Goal: Communication & Community: Answer question/provide support

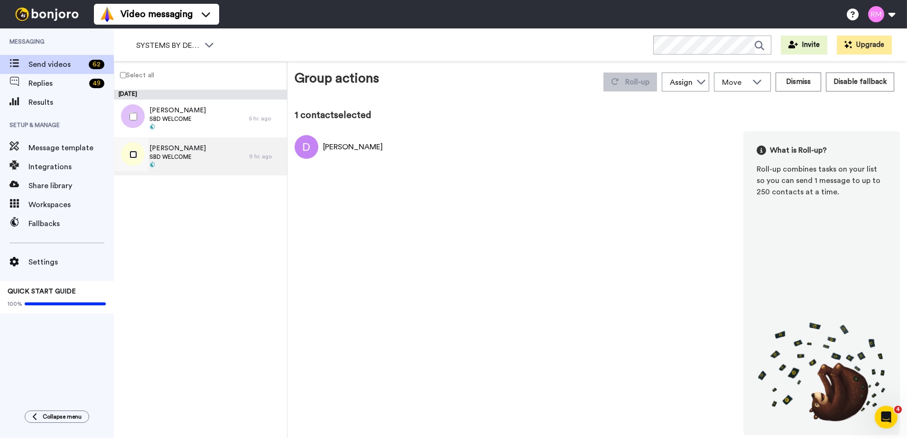
click at [138, 152] on div at bounding box center [131, 154] width 34 height 33
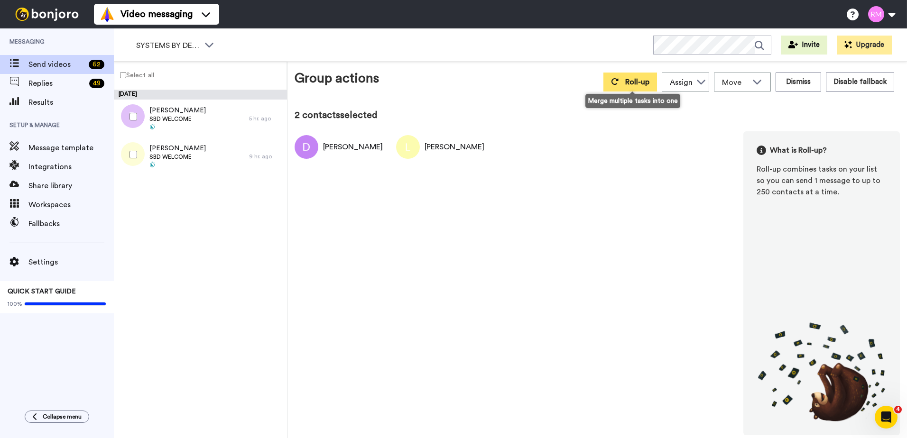
click at [635, 82] on span "Roll-up" at bounding box center [637, 82] width 24 height 8
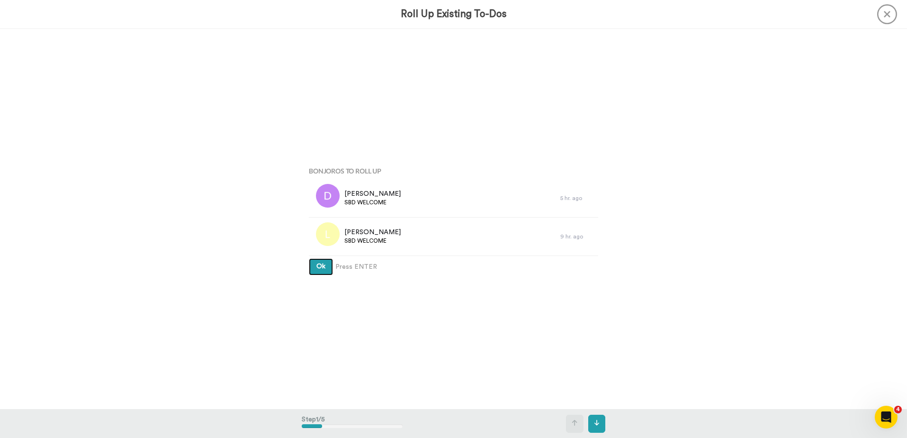
click at [313, 269] on button "Ok" at bounding box center [321, 267] width 24 height 17
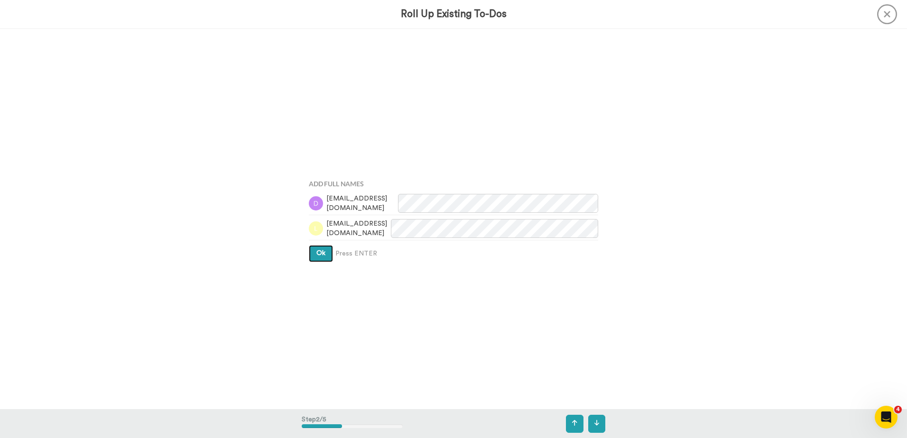
click at [316, 255] on span "Ok" at bounding box center [320, 253] width 9 height 7
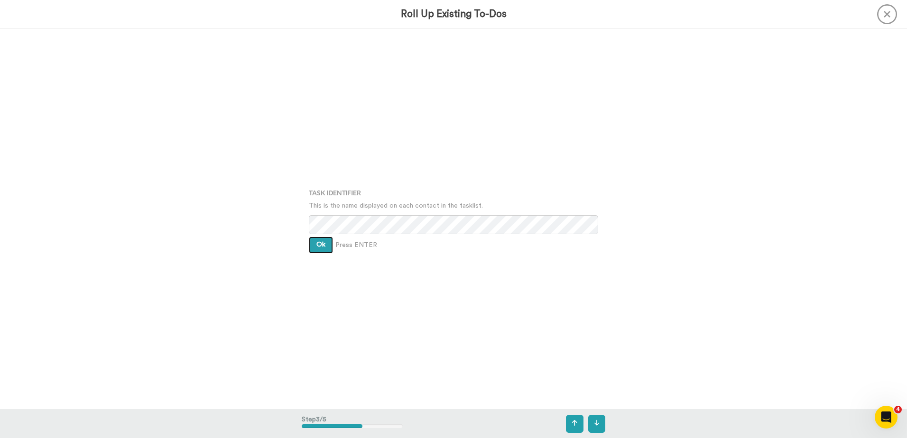
click at [314, 245] on button "Ok" at bounding box center [321, 245] width 24 height 17
click at [316, 236] on span "Ok" at bounding box center [320, 237] width 9 height 7
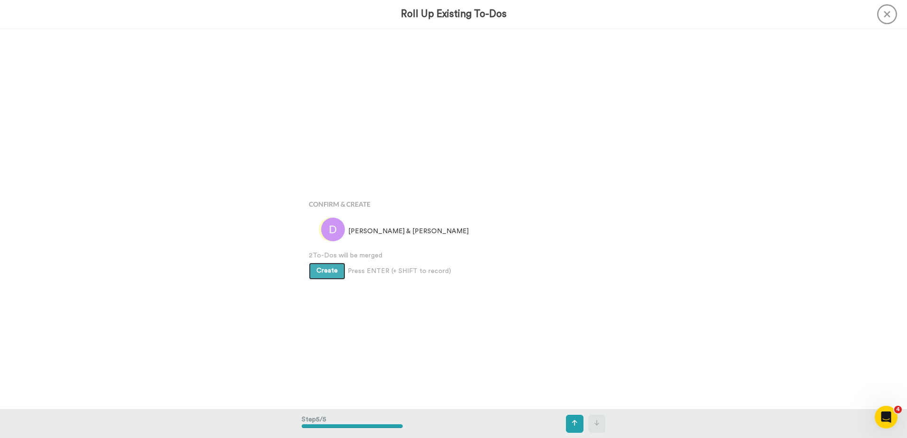
scroll to position [1523, 0]
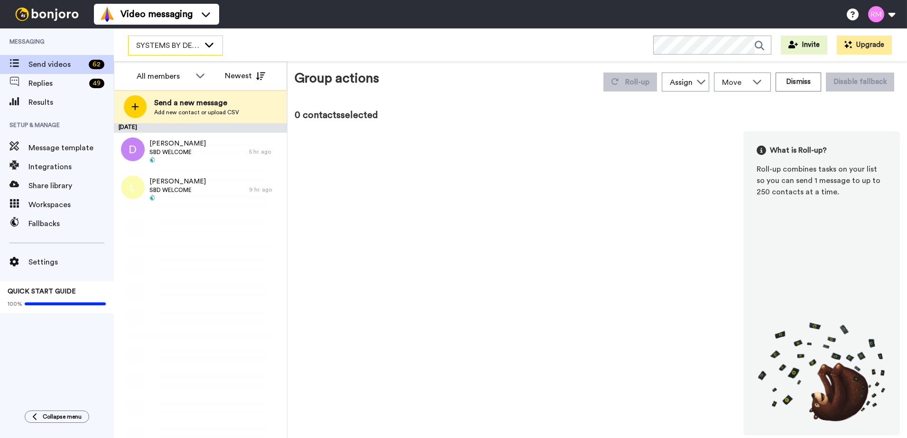
click at [169, 46] on span "SYSTEMS BY DESIGN MEMBERSHIP" at bounding box center [168, 45] width 64 height 11
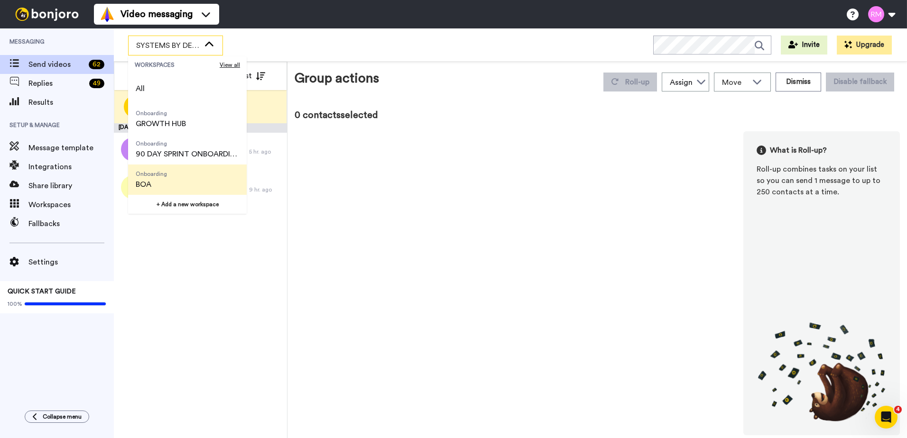
scroll to position [47, 0]
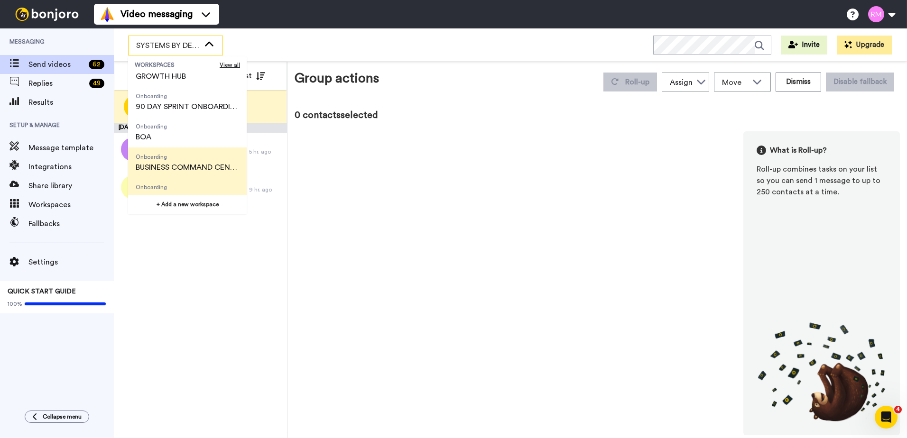
click at [171, 170] on span "BUSINESS COMMAND CENTER" at bounding box center [187, 167] width 103 height 11
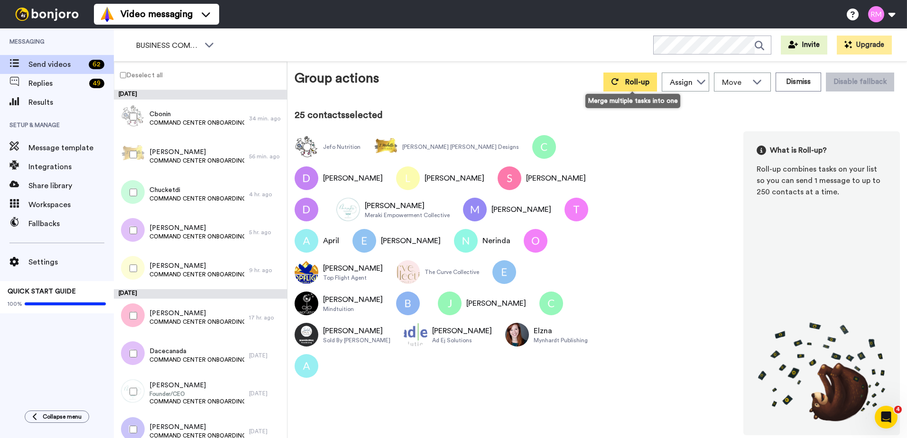
click at [627, 83] on button "Roll-up" at bounding box center [630, 82] width 54 height 19
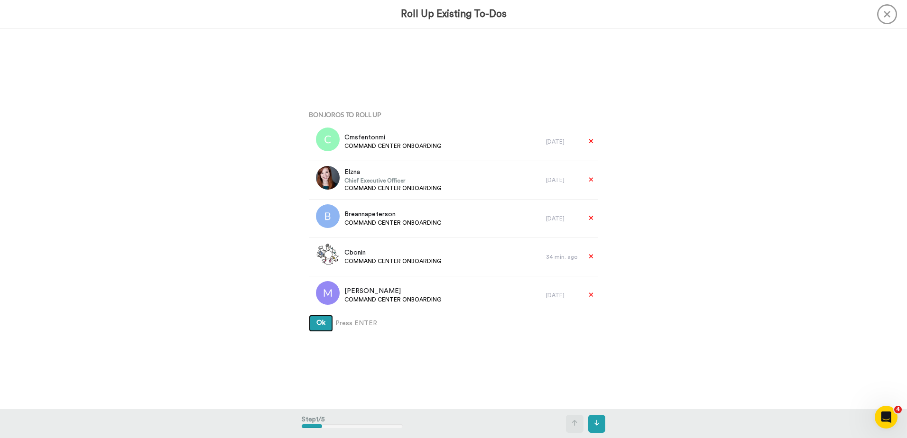
click at [323, 324] on span "Ok" at bounding box center [320, 323] width 9 height 7
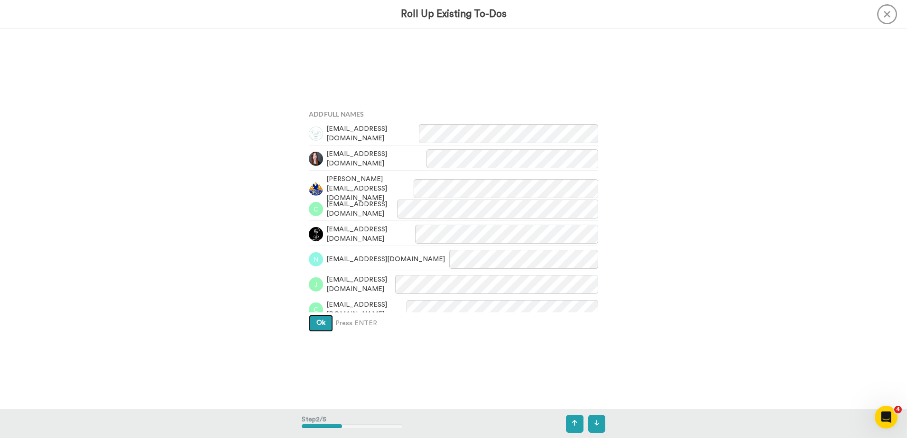
click at [317, 321] on span "Ok" at bounding box center [320, 323] width 9 height 7
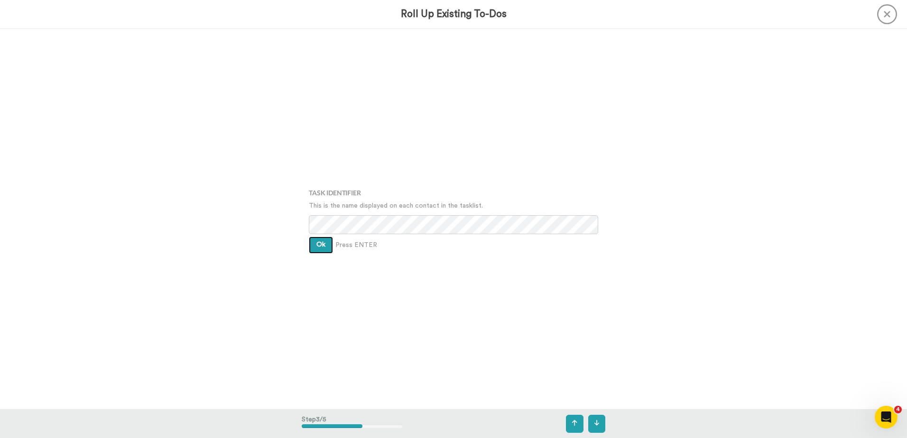
click at [310, 245] on button "Ok" at bounding box center [321, 245] width 24 height 17
click at [313, 241] on button "Ok" at bounding box center [321, 238] width 24 height 17
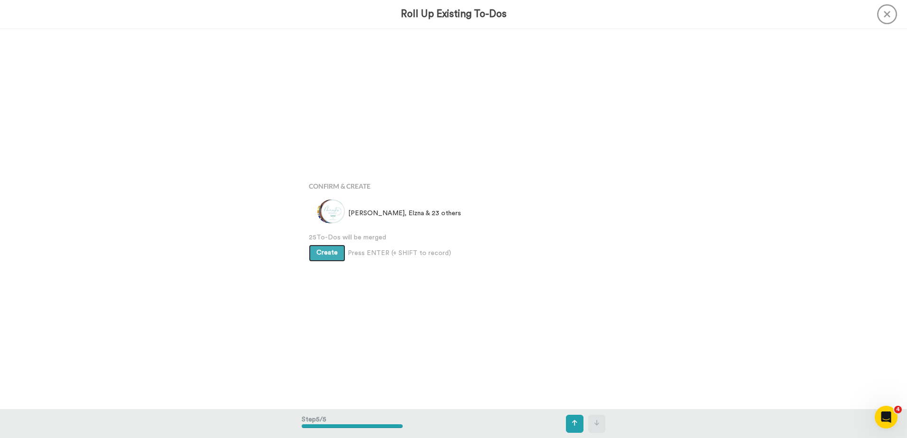
scroll to position [1523, 0]
click at [319, 252] on span "Create" at bounding box center [326, 252] width 21 height 7
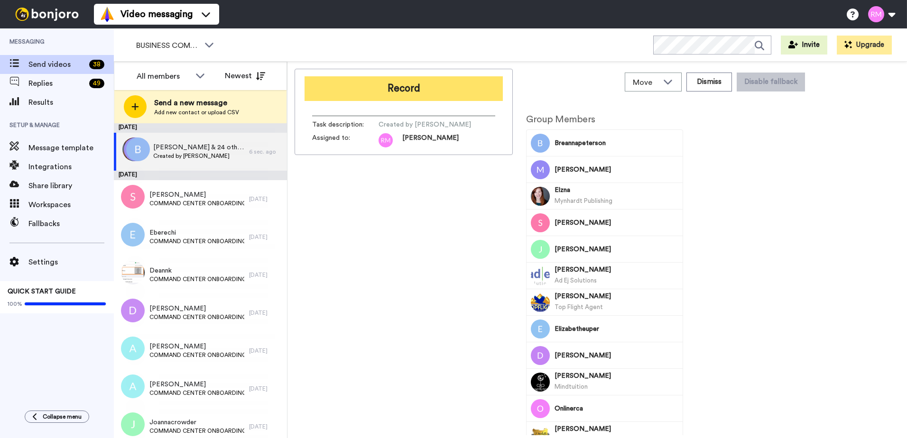
click at [381, 93] on button "Record" at bounding box center [404, 88] width 198 height 25
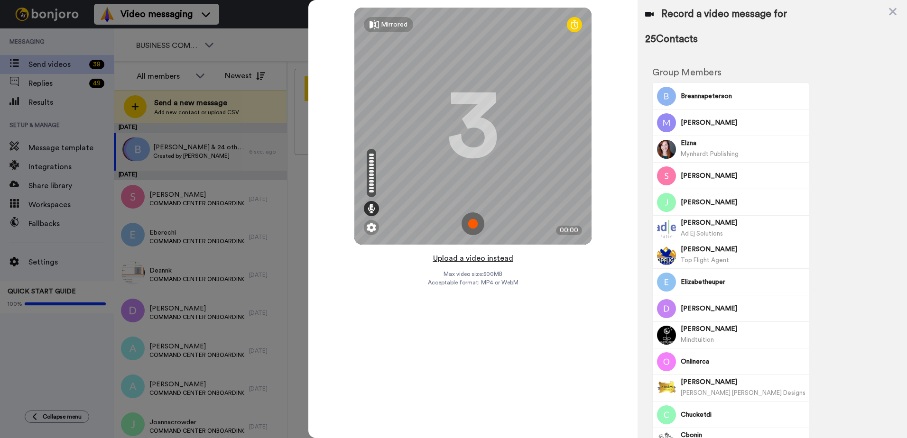
click at [468, 259] on button "Upload a video instead" at bounding box center [473, 258] width 86 height 12
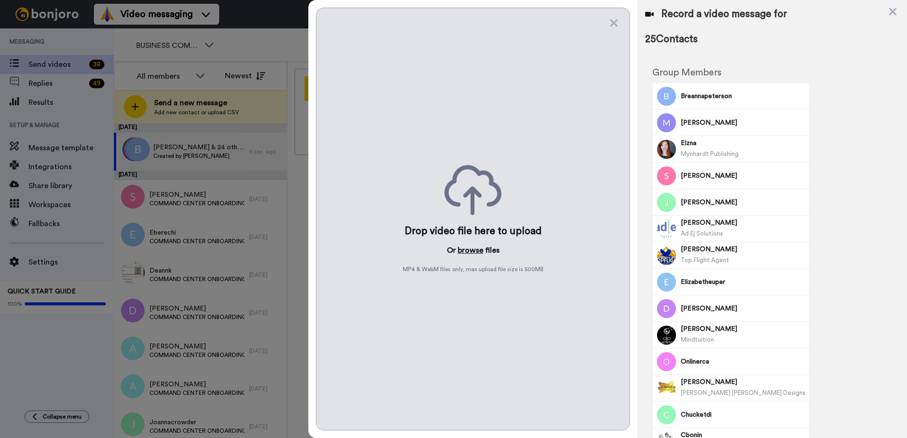
click at [472, 248] on button "browse" at bounding box center [471, 250] width 26 height 11
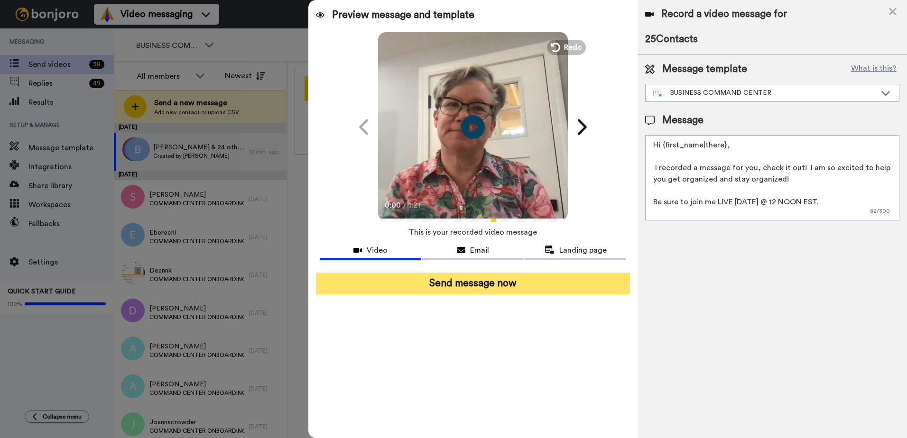
click at [474, 285] on button "Send message now" at bounding box center [473, 284] width 314 height 22
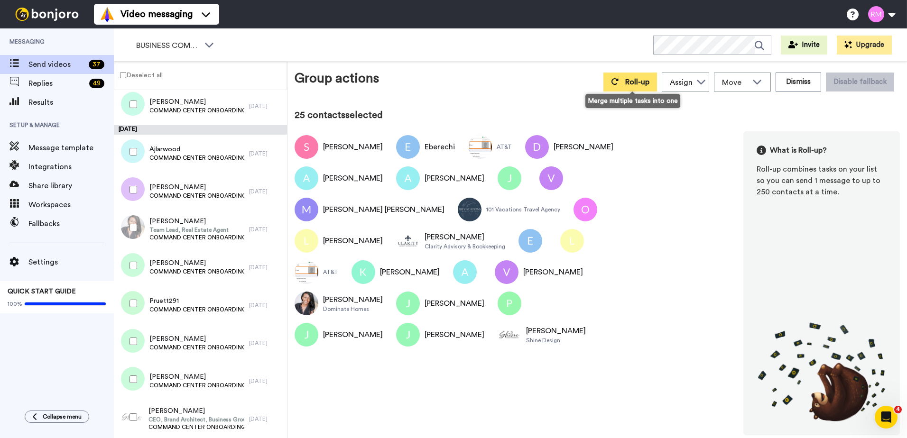
click at [625, 80] on button "Roll-up" at bounding box center [630, 82] width 54 height 19
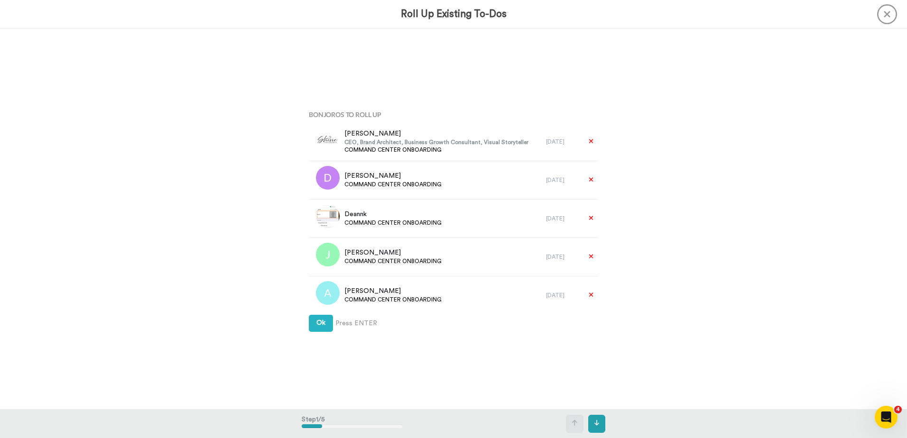
click at [303, 326] on div "Bonjoros To Roll Up Krystal CEO, Brand Architect, Business Growth Consultant, V…" at bounding box center [454, 219] width 304 height 226
click at [316, 320] on span "Ok" at bounding box center [320, 323] width 9 height 7
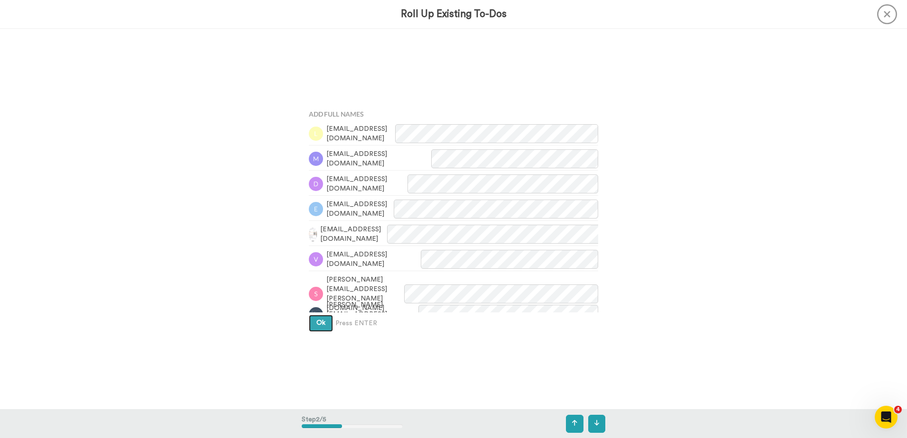
click at [316, 320] on span "Ok" at bounding box center [320, 323] width 9 height 7
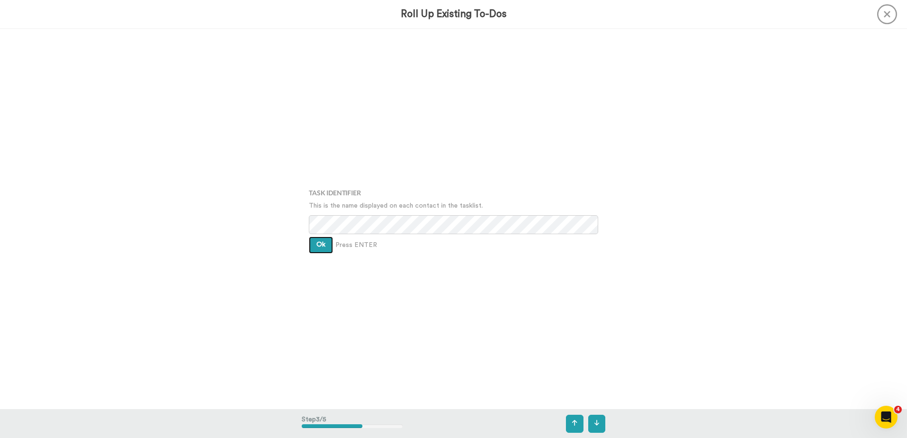
click at [309, 241] on button "Ok" at bounding box center [321, 245] width 24 height 17
click at [311, 235] on button "Ok" at bounding box center [321, 238] width 24 height 17
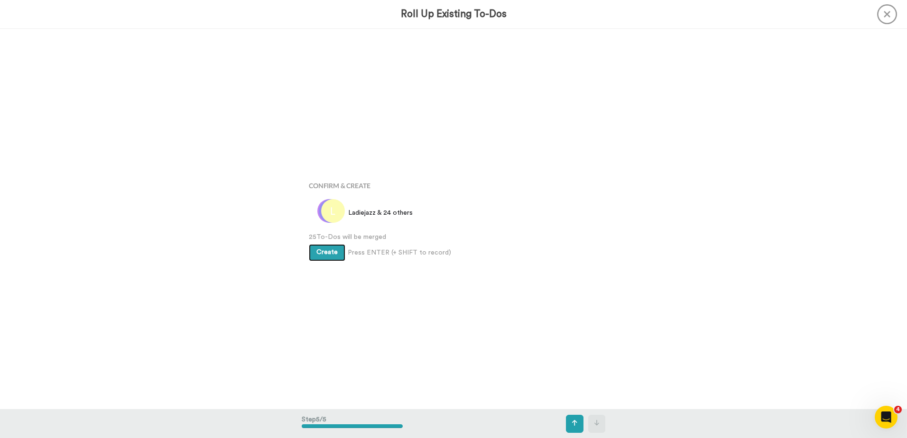
scroll to position [1523, 0]
click at [317, 250] on span "Create" at bounding box center [326, 252] width 21 height 7
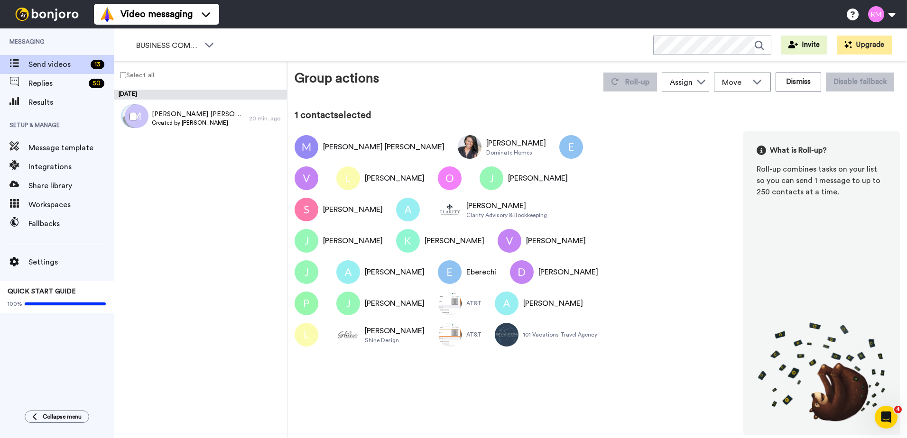
drag, startPoint x: 417, startPoint y: 333, endPoint x: 482, endPoint y: 302, distance: 71.1
click at [463, 312] on div "Mary Sarah Davina Dominate Homes Lourdes Jodie Sean Candice Clarity Advisory & …" at bounding box center [597, 283] width 605 height 304
drag, startPoint x: 275, startPoint y: 133, endPoint x: 210, endPoint y: 126, distance: 65.9
click at [267, 134] on div "Mary Sarah, Davina & 23 others Created by Rhonda Melogy 20 min. ago" at bounding box center [200, 119] width 173 height 38
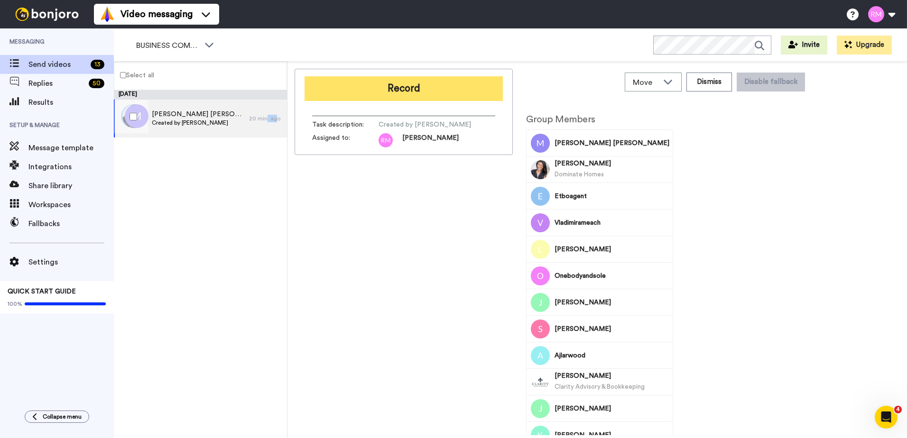
click at [378, 92] on button "Record" at bounding box center [404, 88] width 198 height 25
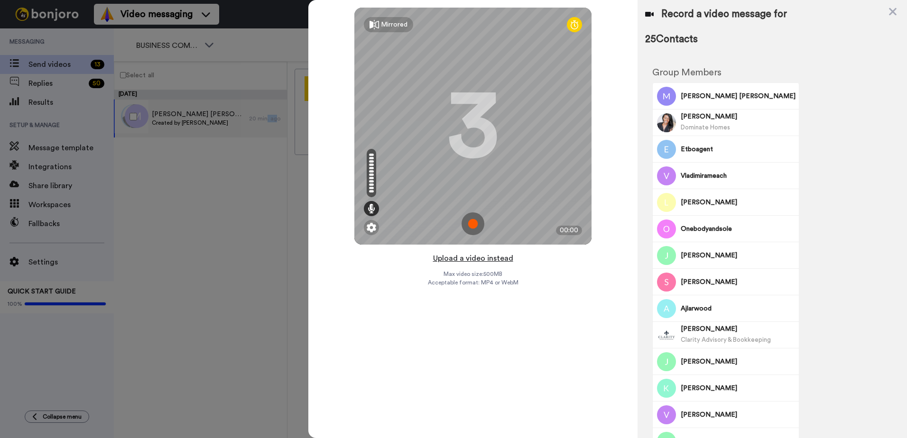
click at [473, 261] on button "Upload a video instead" at bounding box center [473, 258] width 86 height 12
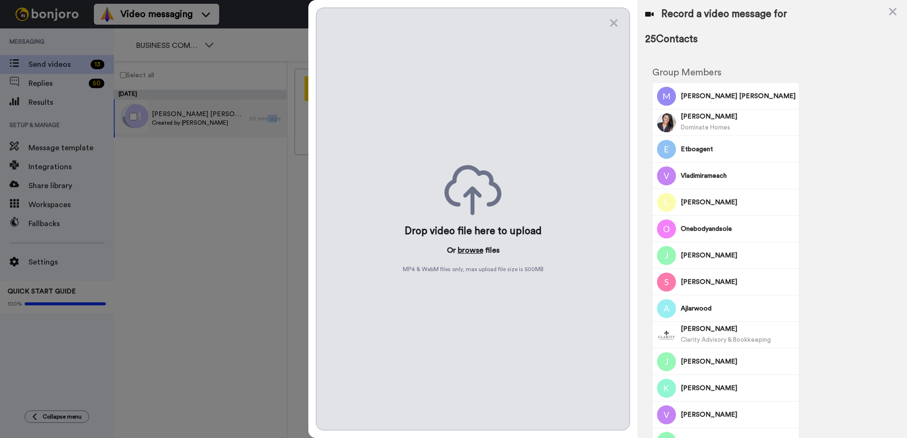
click at [474, 252] on button "browse" at bounding box center [471, 250] width 26 height 11
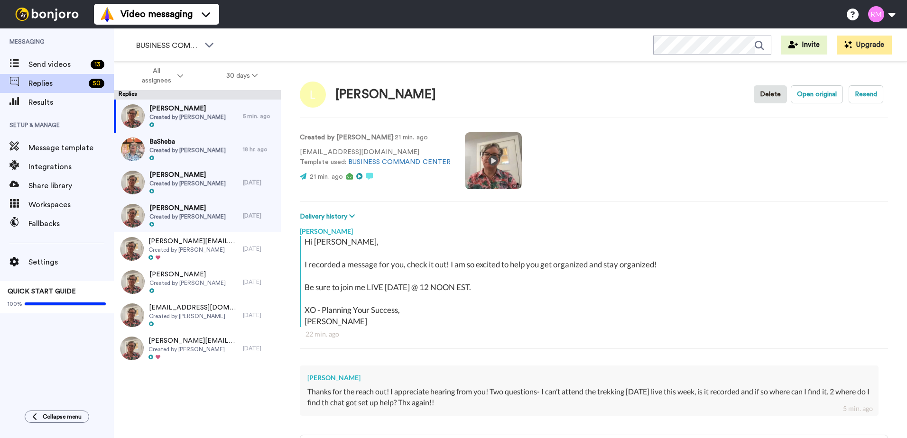
scroll to position [98, 0]
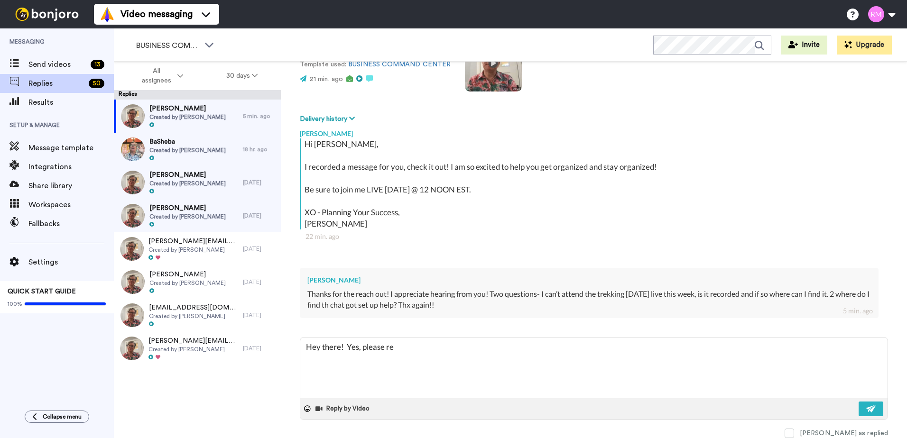
type textarea "Hey there! Yes, please reg"
type textarea "x"
type textarea "Hey there! Yes, please regi"
type textarea "x"
type textarea "Hey there! Yes, please regis"
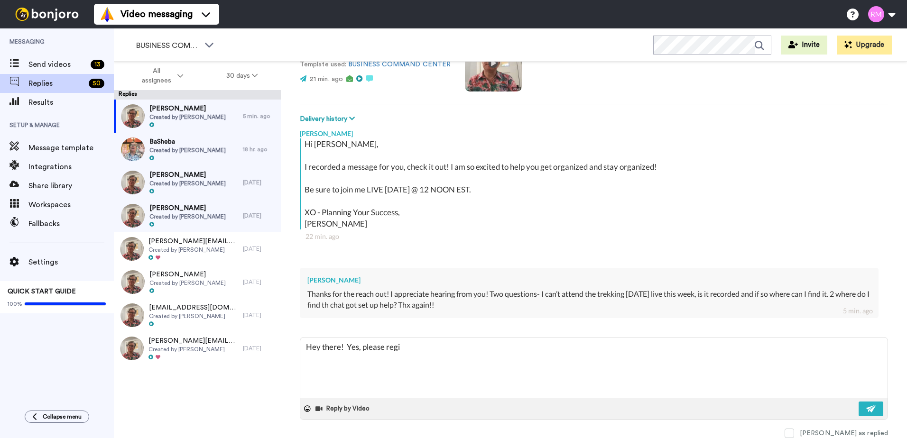
type textarea "x"
type textarea "Hey there! Yes, please regist"
type textarea "x"
type textarea "Hey there! Yes, please registe"
type textarea "x"
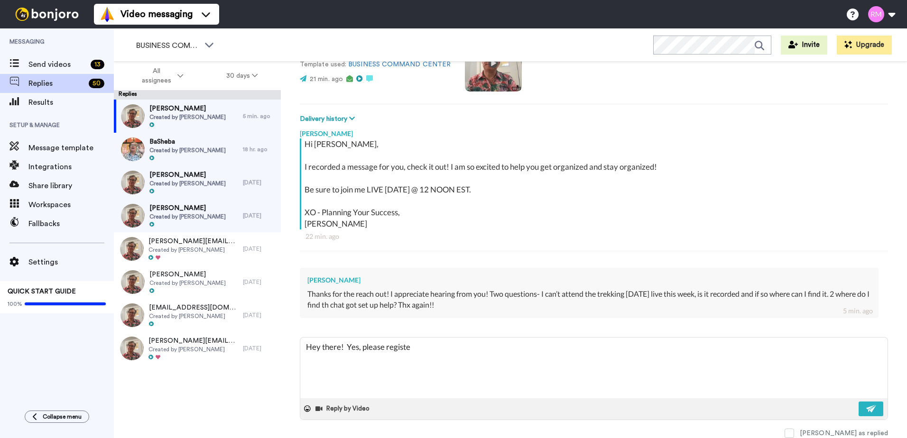
type textarea "Hey there! Yes, please register"
type textarea "x"
type textarea "Hey there! Yes, please register"
type textarea "x"
type textarea "Hey there! Yes, please register b"
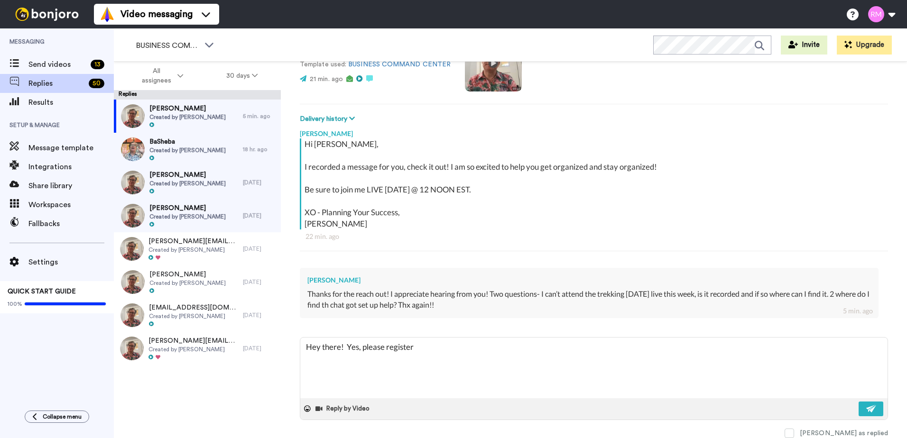
type textarea "x"
type textarea "Hey there! Yes, please register be"
type textarea "x"
type textarea "Hey there! Yes, please register bec"
type textarea "x"
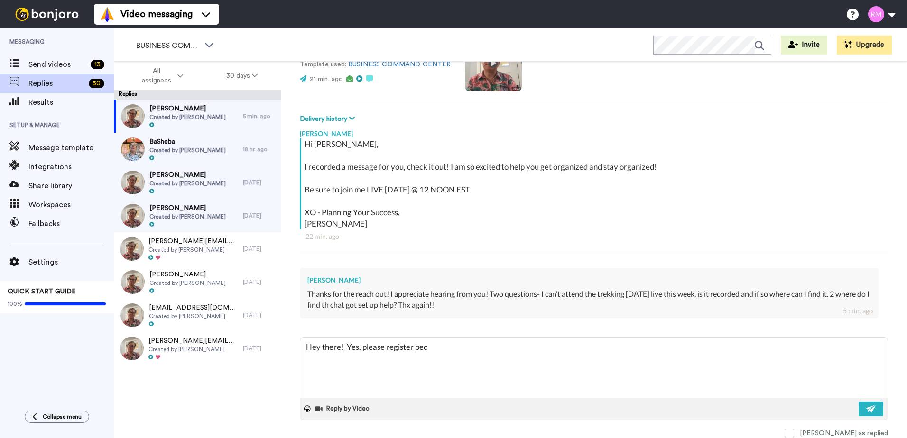
type textarea "Hey there! Yes, please register beca"
type textarea "x"
type textarea "Hey there! Yes, please register becau"
type textarea "x"
type textarea "Hey there! Yes, please register becaus"
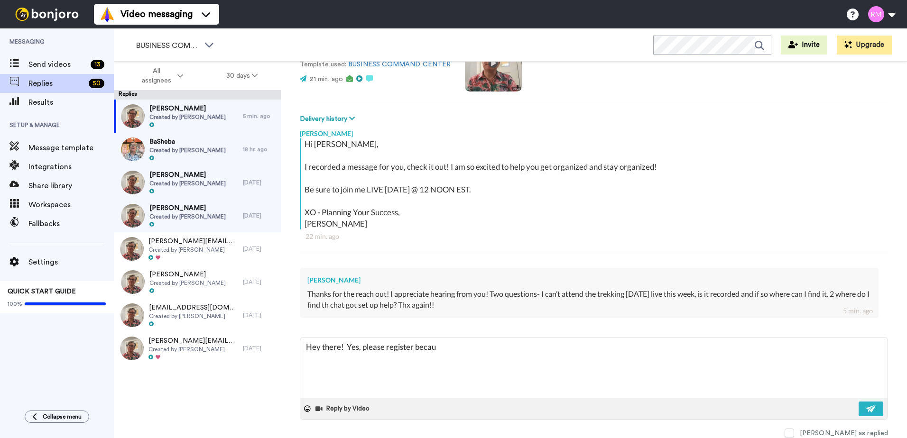
type textarea "x"
type textarea "Hey there! Yes, please register because"
type textarea "x"
type textarea "Hey there! Yes, please register because"
type textarea "x"
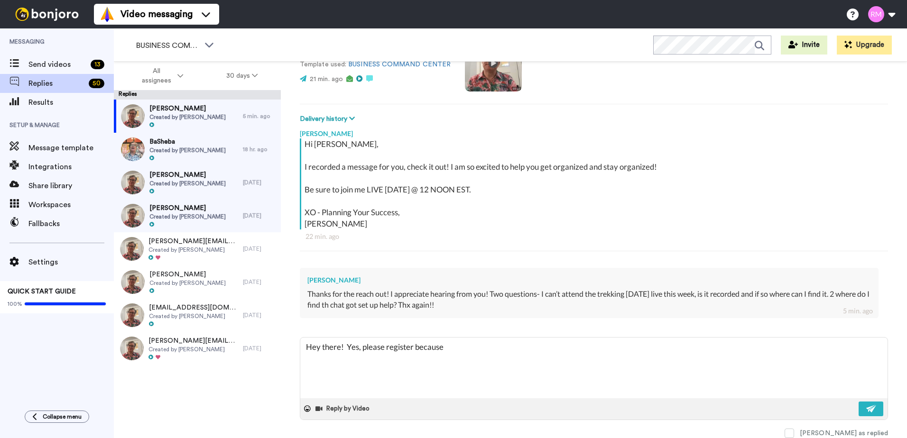
type textarea "Hey there! Yes, please register because w"
type textarea "x"
type textarea "Hey there! Yes, please register because we"
type textarea "x"
type textarea "Hey there! Yes, please register because we"
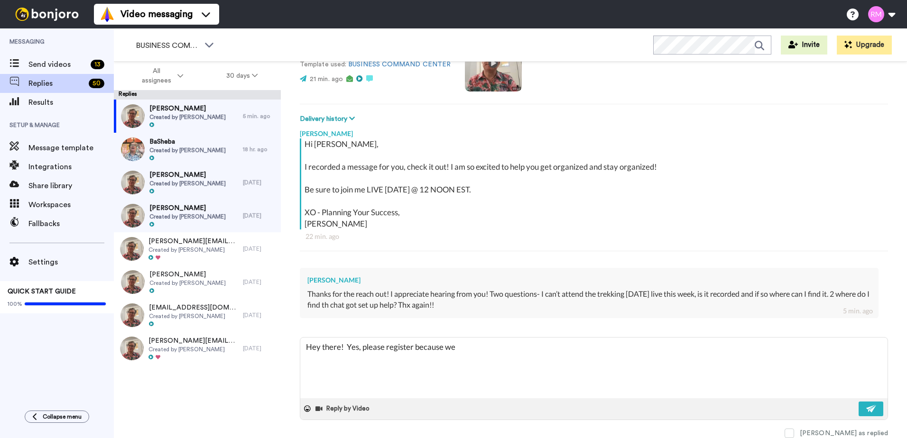
type textarea "x"
type textarea "Hey there! Yes, please register because we d"
type textarea "x"
type textarea "Hey there! Yes, please register because we do"
type textarea "x"
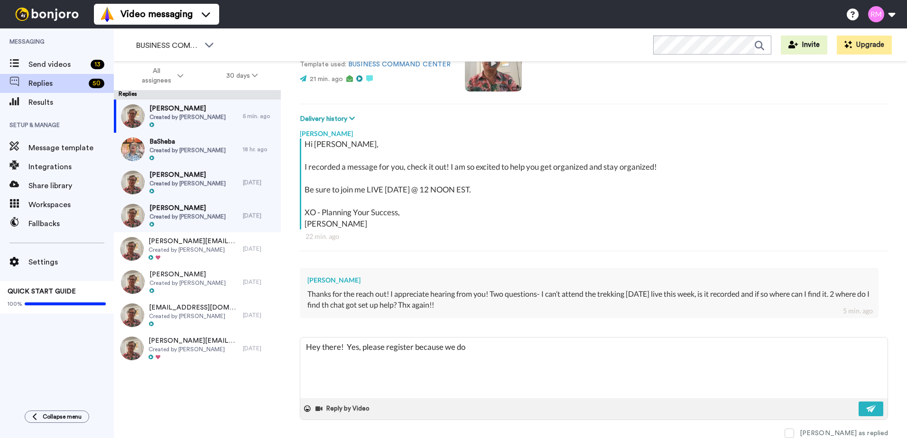
type textarea "Hey there! Yes, please register because we do"
type textarea "x"
type textarea "Hey there! Yes, please register because we do s"
type textarea "x"
type textarea "Hey there! Yes, please register because we do se"
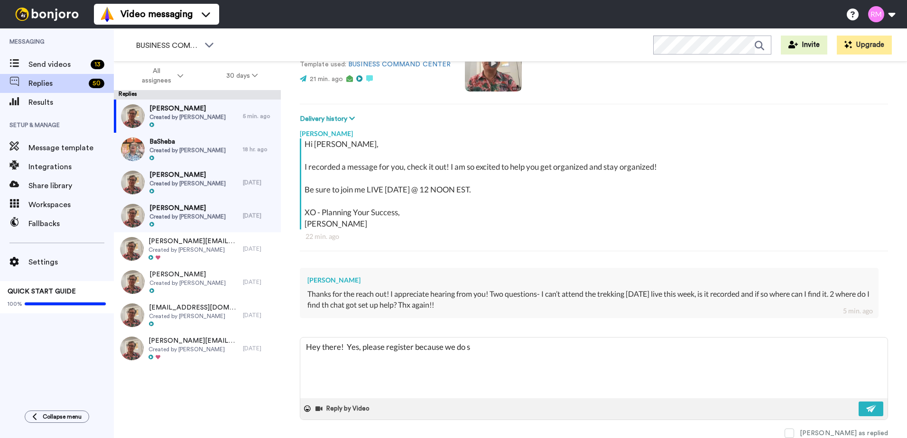
type textarea "x"
type textarea "Hey there! Yes, please register because we do sen"
type textarea "x"
type textarea "Hey there! Yes, please register because we do send"
type textarea "x"
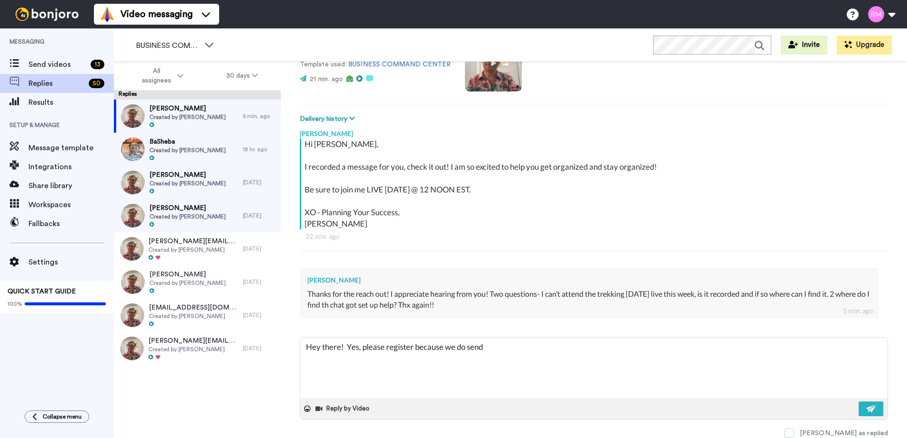
type textarea "Hey there! Yes, please register because we do send"
type textarea "x"
type textarea "Hey there! Yes, please register because we do send o"
type textarea "x"
type textarea "Hey there! Yes, please register because we do send ou"
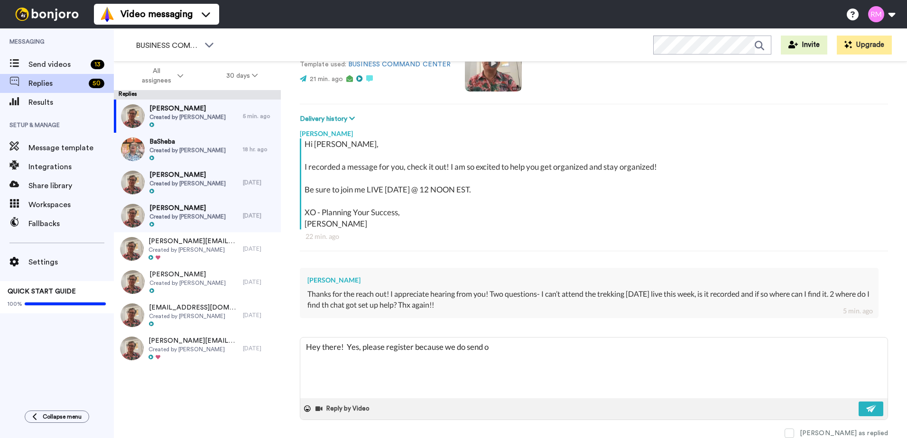
type textarea "x"
type textarea "Hey there! Yes, please register because we do send out"
type textarea "x"
type textarea "Hey there! Yes, please register because we do send out"
type textarea "x"
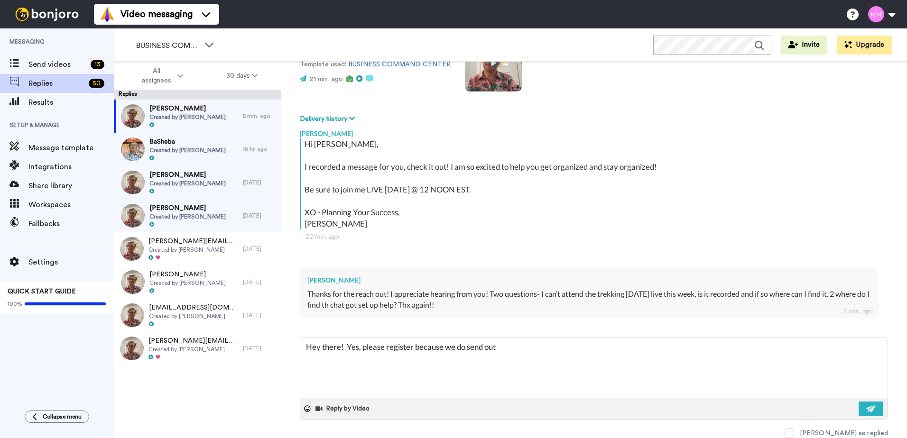
type textarea "Hey there! Yes, please register because we do send out a"
type textarea "x"
type textarea "Hey there! Yes, please register because we do send out a"
type textarea "x"
type textarea "Hey there! Yes, please register because we do send out a r"
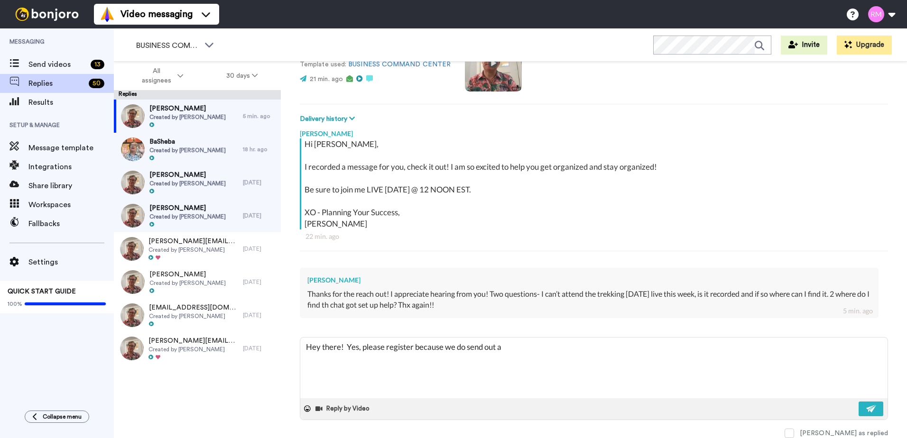
type textarea "x"
type textarea "Hey there! Yes, please register because we do send out a re"
type textarea "x"
type textarea "Hey there! Yes, please register because we do send out a rep"
type textarea "x"
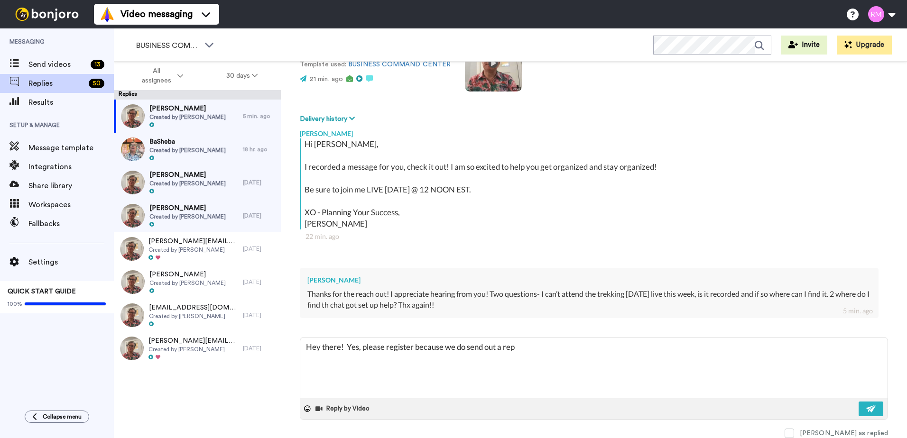
type textarea "Hey there! Yes, please register because we do send out a repl"
type textarea "x"
type textarea "Hey there! Yes, please register because we do send out a repla"
type textarea "x"
type textarea "Hey there! Yes, please register because we do send out a replay"
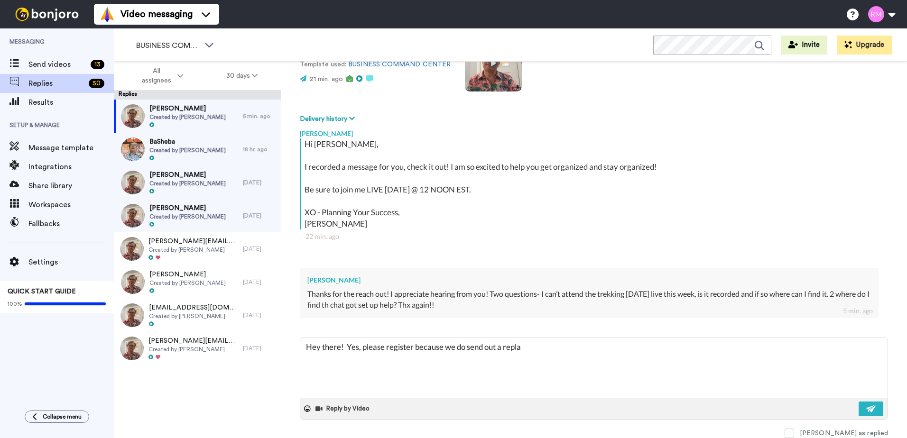
type textarea "x"
type textarea "Hey there! Yes, please register because we do send out a replay"
type textarea "x"
type textarea "Hey there! Yes, please register because we do send out a replay f"
type textarea "x"
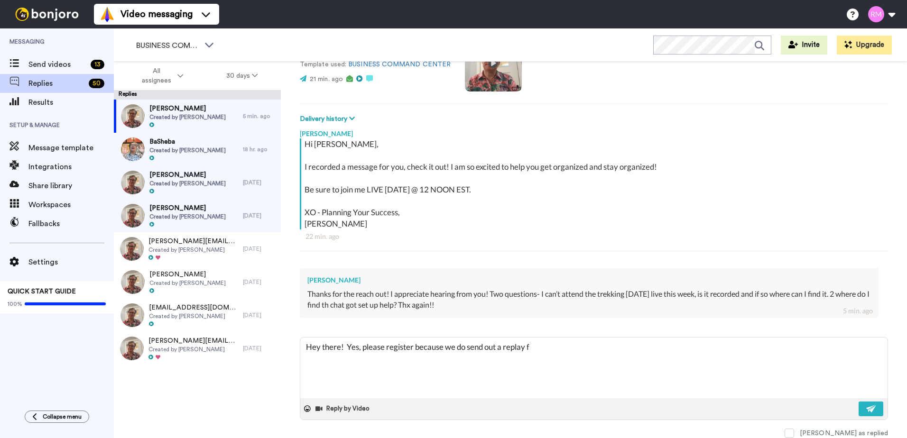
type textarea "Hey there! Yes, please register because we do send out a replay fo"
type textarea "x"
type textarea "Hey there! Yes, please register because we do send out a replay for"
type textarea "x"
type textarea "Hey there! Yes, please register because we do send out a replay for"
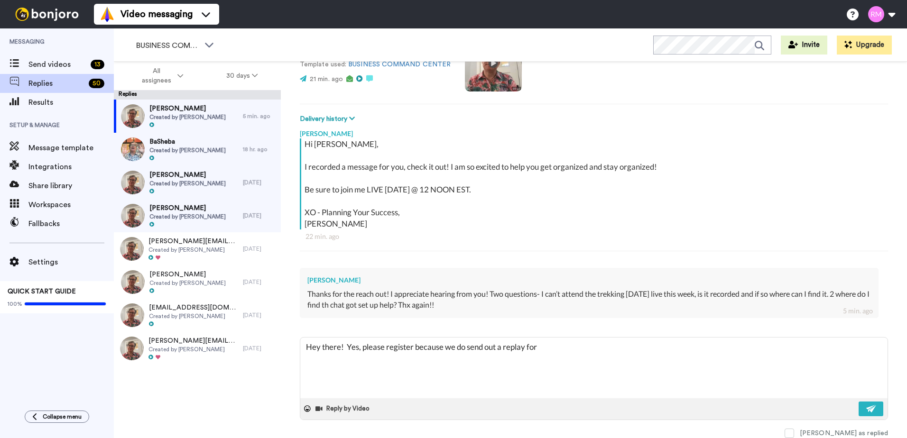
type textarea "x"
type textarea "Hey there! Yes, please register because we do send out a replay for t"
type textarea "x"
type textarea "Hey there! Yes, please register because we do send out a replay for th"
type textarea "x"
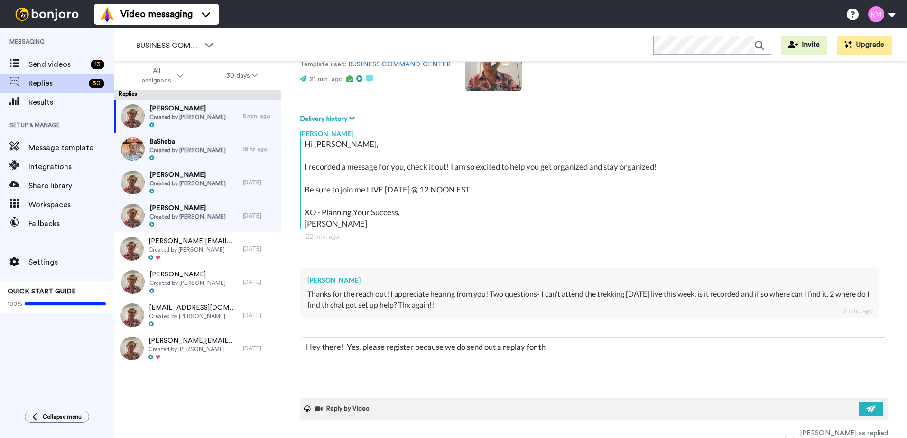
type textarea "Hey there! Yes, please register because we do send out a replay for the"
type textarea "x"
type textarea "Hey there! Yes, please register because we do send out a replay for the"
type textarea "x"
type textarea "Hey there! Yes, please register because we do send out a replay for the w"
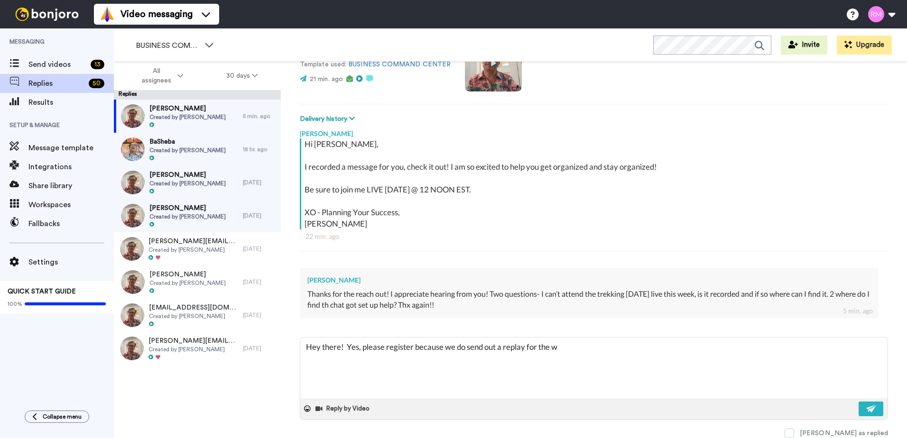
type textarea "x"
type textarea "Hey there! Yes, please register because we do send out a replay for the we"
type textarea "x"
type textarea "Hey there! Yes, please register because we do send out a replay for the wee"
type textarea "x"
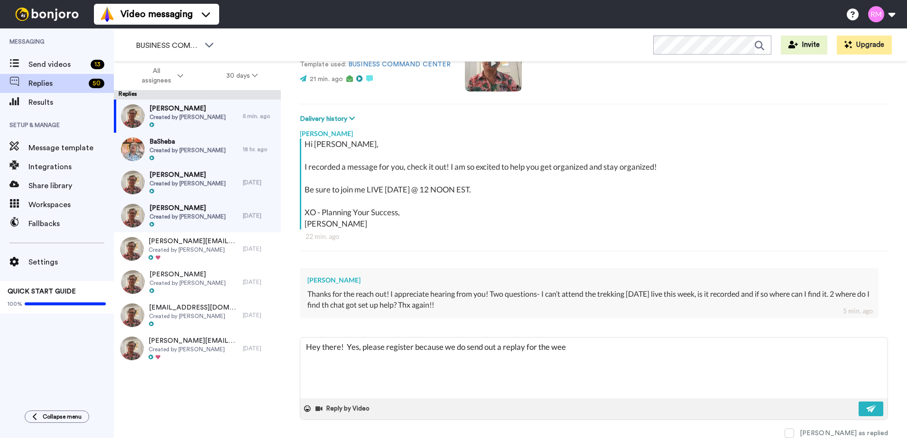
type textarea "Hey there! Yes, please register because we do send out a replay for the week"
type textarea "x"
type textarea "Hey there! Yes, please register because we do send out a replay for the week."
type textarea "x"
type textarea "Hey there! Yes, please register because we do send out a replay for the week."
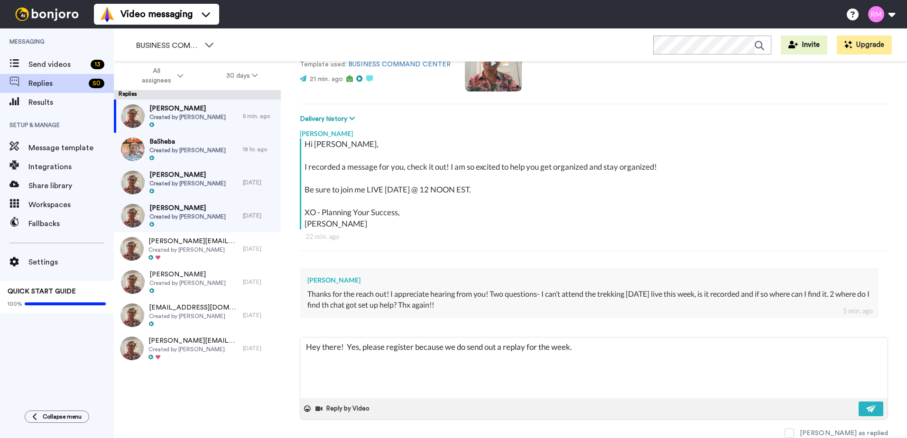
type textarea "x"
type textarea "Hey there! Yes, please register because we do send out a replay for the week."
type textarea "x"
type textarea "Hey there! Yes, please register because we do send out a replay for the week. A"
type textarea "x"
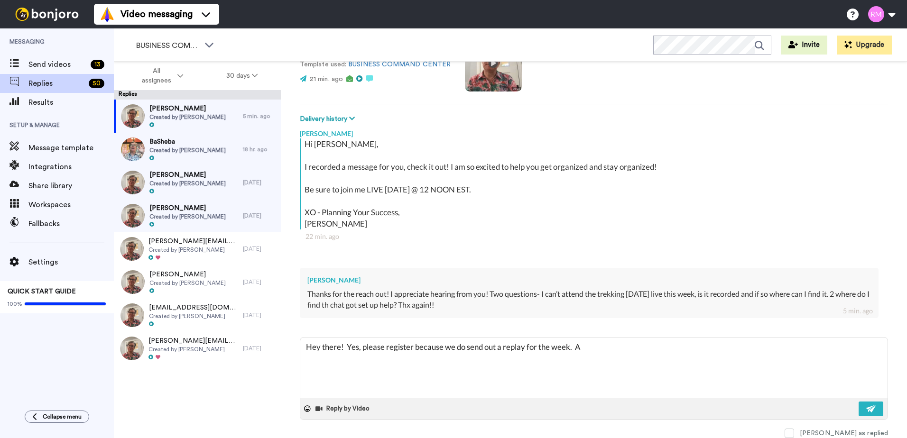
type textarea "Hey there! Yes, please register because we do send out a replay for the week. Al"
type textarea "x"
type textarea "Hey there! Yes, please register because we do send out a replay for the week. A…"
type textarea "x"
type textarea "Hey there! Yes, please register because we do send out a replay for the week. A…"
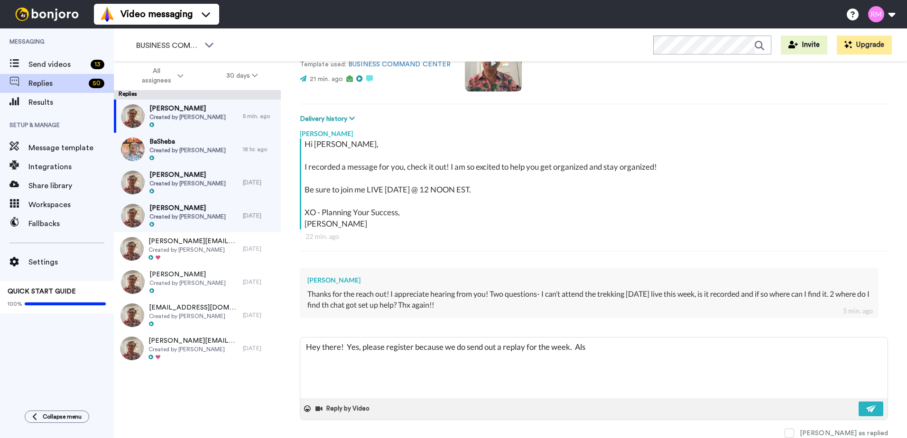
type textarea "x"
type textarea "Hey there! Yes, please register because we do send out a replay for the week. A…"
type textarea "x"
type textarea "Hey there! Yes, please register because we do send out a replay for the week. A…"
type textarea "x"
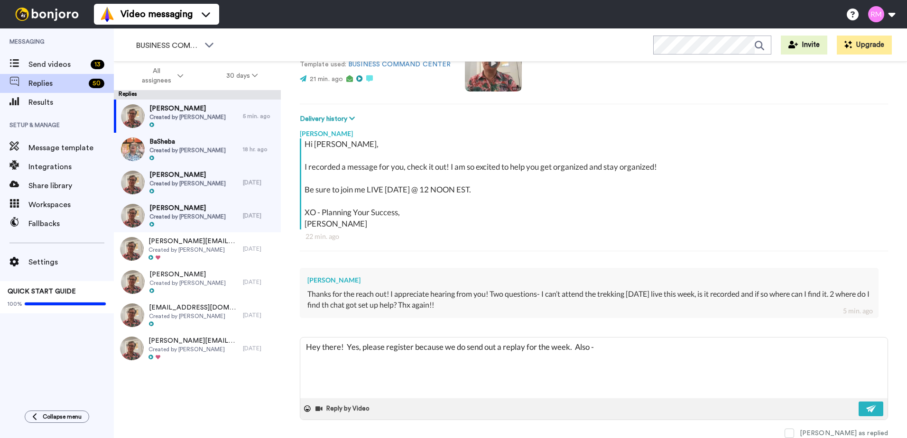
type textarea "Hey there! Yes, please register because we do send out a replay for the week. A…"
type textarea "x"
type textarea "Hey there! Yes, please register because we do send out a replay for the week. A…"
type textarea "x"
type textarea "Hey there! Yes, please register because we do send out a replay for the week. A…"
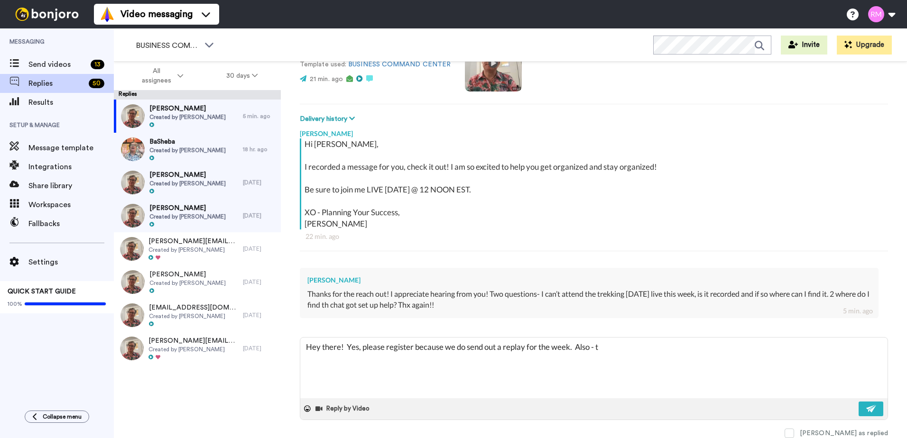
type textarea "x"
type textarea "Hey there! Yes, please register because we do send out a replay for the week. A…"
type textarea "x"
type textarea "Hey there! Yes, please register because we do send out a replay for the week. A…"
type textarea "x"
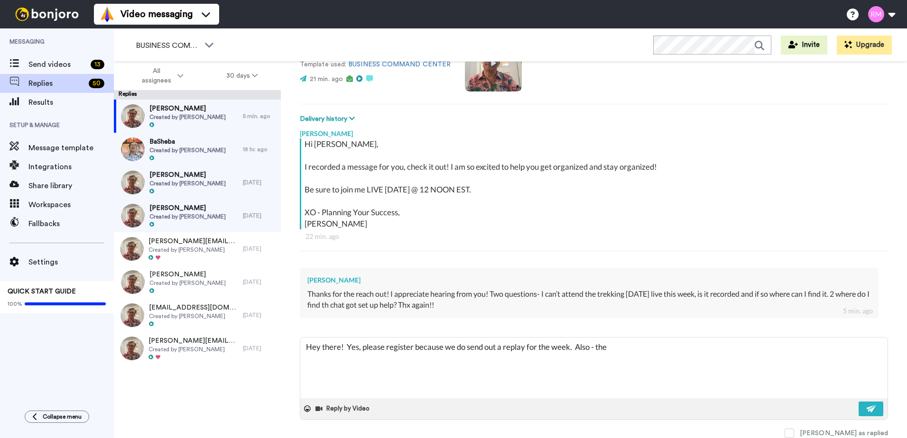
type textarea "Hey there! Yes, please register because we do send out a replay for the week. A…"
type textarea "x"
type textarea "Hey there! Yes, please register because we do send out a replay for the week. A…"
type textarea "x"
type textarea "Hey there! Yes, please register because we do send out a replay for the week. A…"
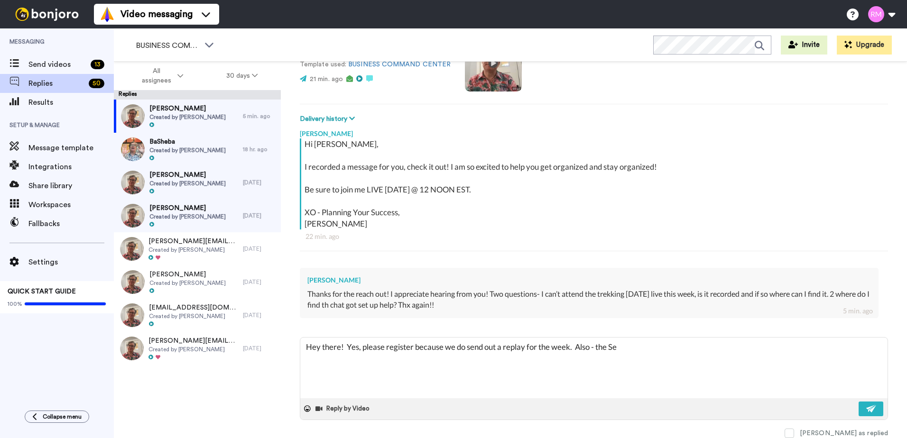
type textarea "x"
type textarea "Hey there! Yes, please register because we do send out a replay for the week. A…"
type textarea "x"
type textarea "Hey there! Yes, please register because we do send out a replay for the week. A…"
type textarea "x"
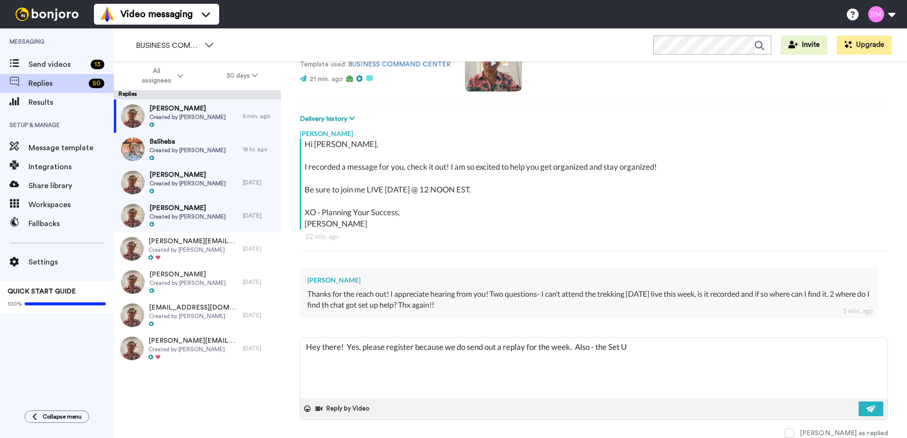
type textarea "Hey there! Yes, please register because we do send out a replay for the week. A…"
type textarea "x"
type textarea "Hey there! Yes, please register because we do send out a replay for the week. A…"
type textarea "x"
type textarea "Hey there! Yes, please register because we do send out a replay for the week. A…"
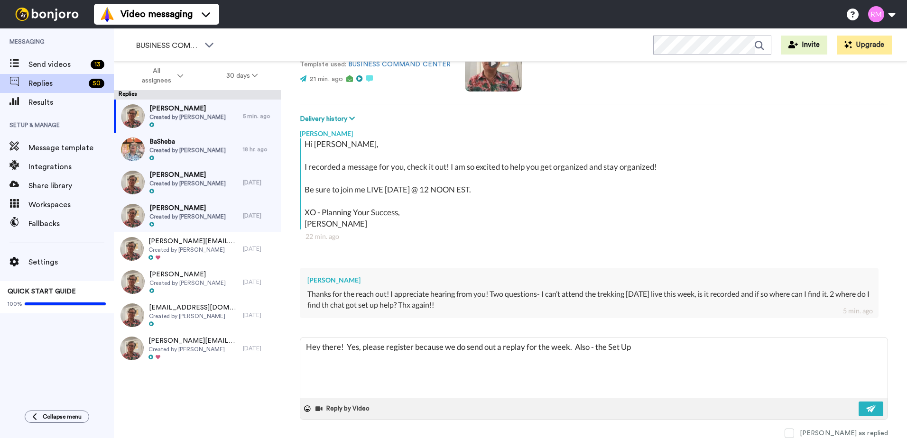
type textarea "x"
type textarea "Hey there! Yes, please register because we do send out a replay for the week. A…"
type textarea "x"
type textarea "Hey there! Yes, please register because we do send out a replay for the week. A…"
type textarea "x"
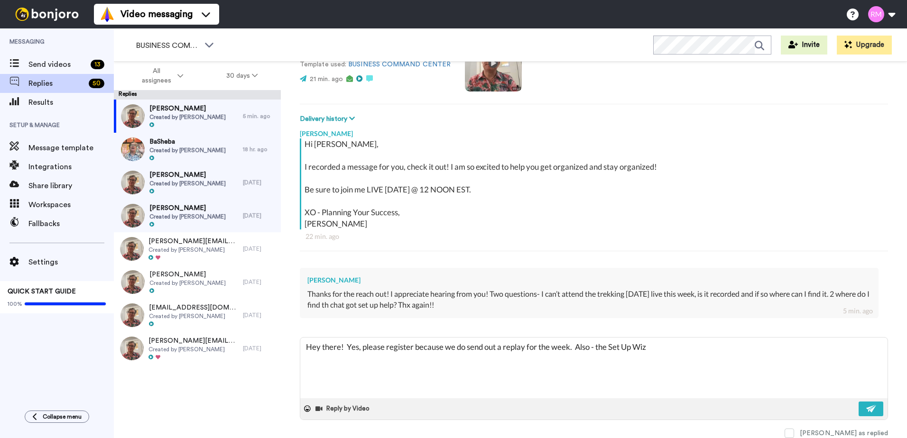
type textarea "Hey there! Yes, please register because we do send out a replay for the week. A…"
type textarea "x"
type textarea "Hey there! Yes, please register because we do send out a replay for the week. A…"
type textarea "x"
type textarea "Hey there! Yes, please register because we do send out a replay for the week. A…"
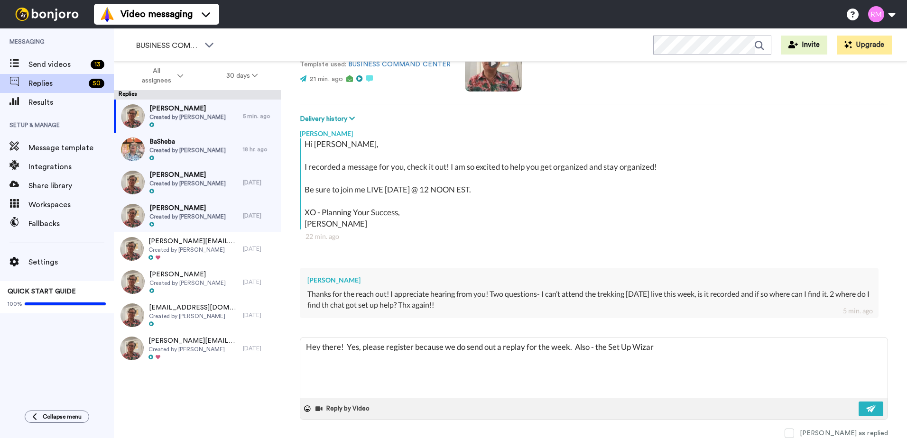
type textarea "x"
type textarea "Hey there! Yes, please register because we do send out a replay for the week. A…"
type textarea "x"
type textarea "Hey there! Yes, please register because we do send out a replay for the week. A…"
type textarea "x"
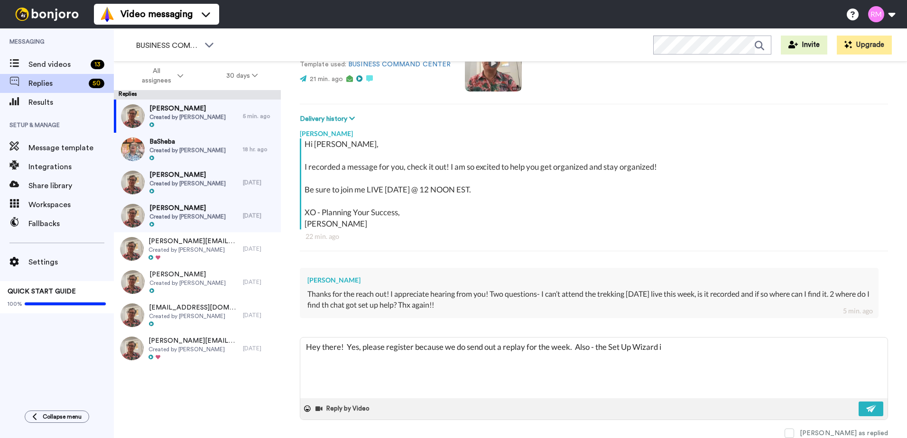
type textarea "Hey there! Yes, please register because we do send out a replay for the week. A…"
type textarea "x"
type textarea "Hey there! Yes, please register because we do send out a replay for the week. A…"
type textarea "x"
type textarea "Hey there! Yes, please register because we do send out a replay for the week. A…"
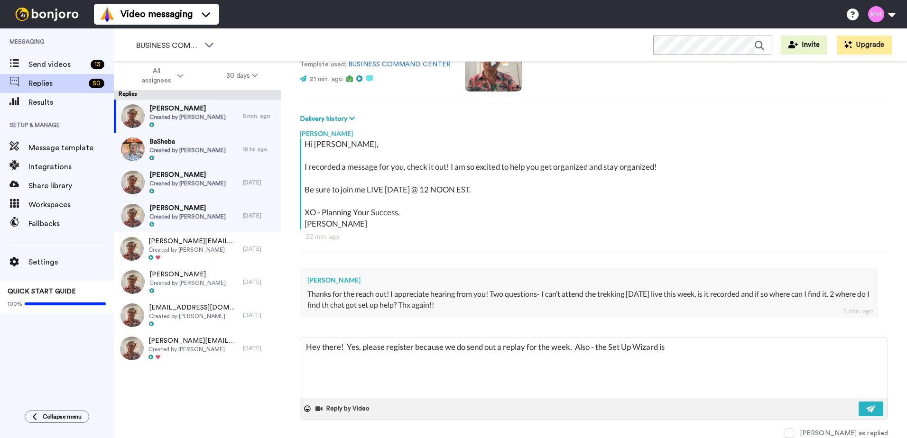
type textarea "x"
type textarea "Hey there! Yes, please register because we do send out a replay for the week. A…"
type textarea "x"
type textarea "Hey there! Yes, please register because we do send out a replay for the week. A…"
type textarea "x"
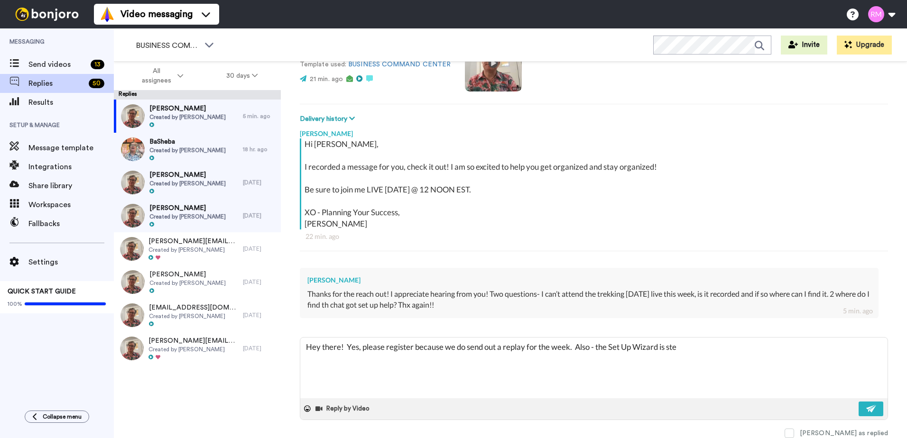
type textarea "Hey there! Yes, please register because we do send out a replay for the week. A…"
type textarea "x"
type textarea "Hey there! Yes, please register because we do send out a replay for the week. A…"
type textarea "x"
type textarea "Hey there! Yes, please register because we do send out a replay for the week. A…"
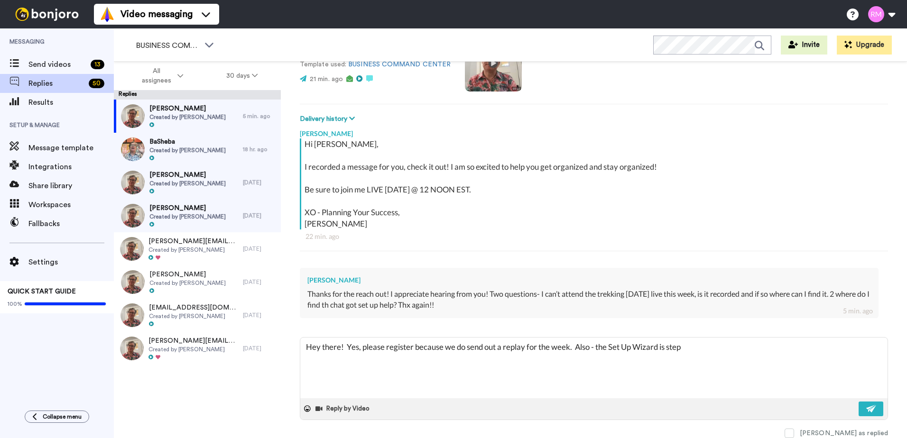
type textarea "x"
type textarea "Hey there! Yes, please register because we do send out a replay for the week. A…"
type textarea "x"
type textarea "Hey there! Yes, please register because we do send out a replay for the week. A…"
type textarea "x"
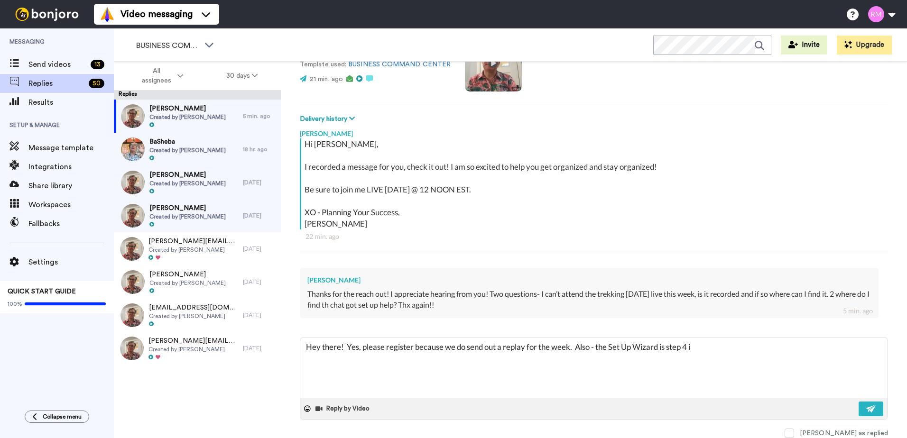
type textarea "Hey there! Yes, please register because we do send out a replay for the week. A…"
type textarea "x"
type textarea "Hey there! Yes, please register because we do send out a replay for the week. A…"
type textarea "x"
type textarea "Hey there! Yes, please register because we do send out a replay for the week. A…"
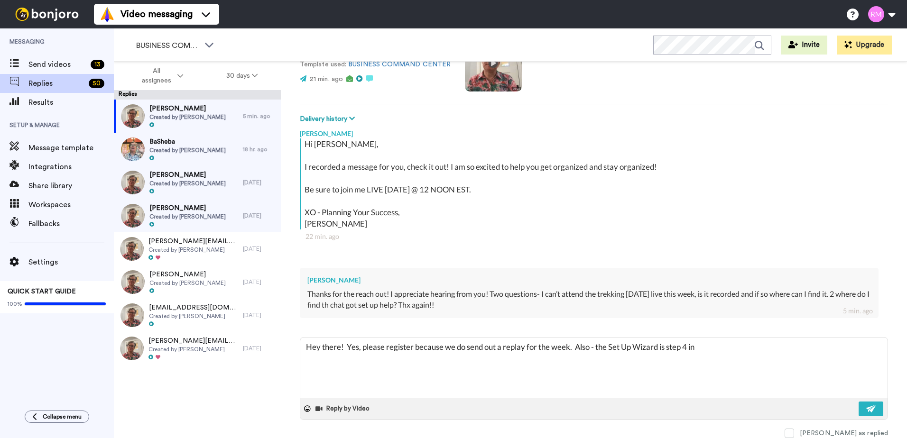
type textarea "x"
type textarea "Hey there! Yes, please register because we do send out a replay for the week. A…"
type textarea "x"
type textarea "Hey there! Yes, please register because we do send out a replay for the week. A…"
type textarea "x"
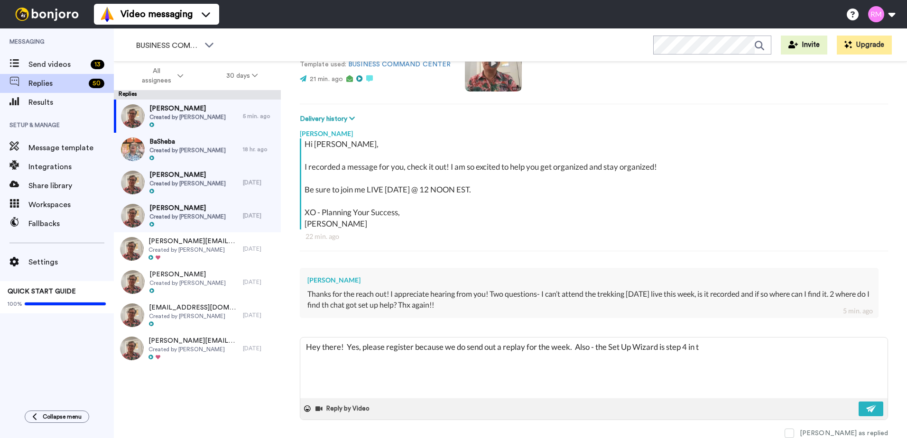
type textarea "Hey there! Yes, please register because we do send out a replay for the week. A…"
type textarea "x"
type textarea "Hey there! Yes, please register because we do send out a replay for the week. A…"
type textarea "x"
type textarea "Hey there! Yes, please register because we do send out a replay for the week. A…"
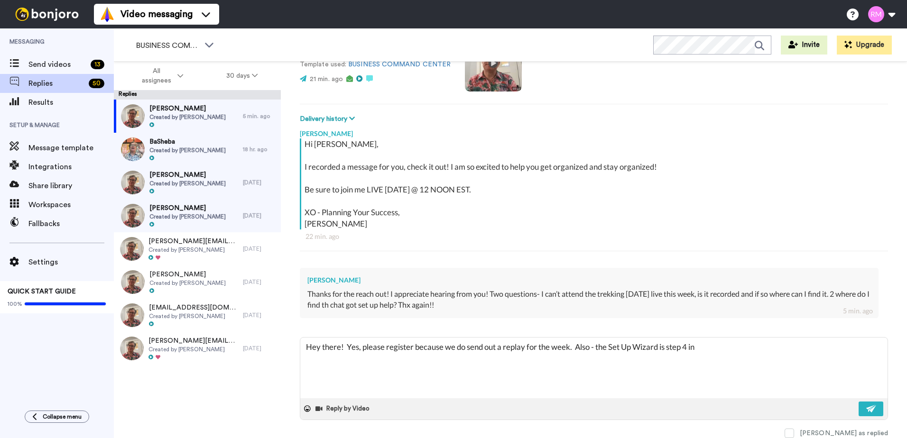
type textarea "x"
type textarea "Hey there! Yes, please register because we do send out a replay for the week. A…"
type textarea "x"
type textarea "Hey there! Yes, please register because we do send out a replay for the week. A…"
type textarea "x"
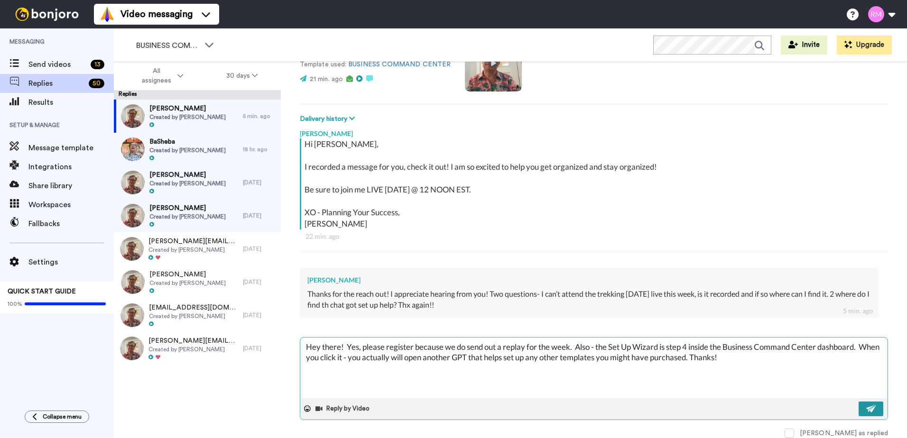
click at [861, 403] on button at bounding box center [871, 409] width 25 height 15
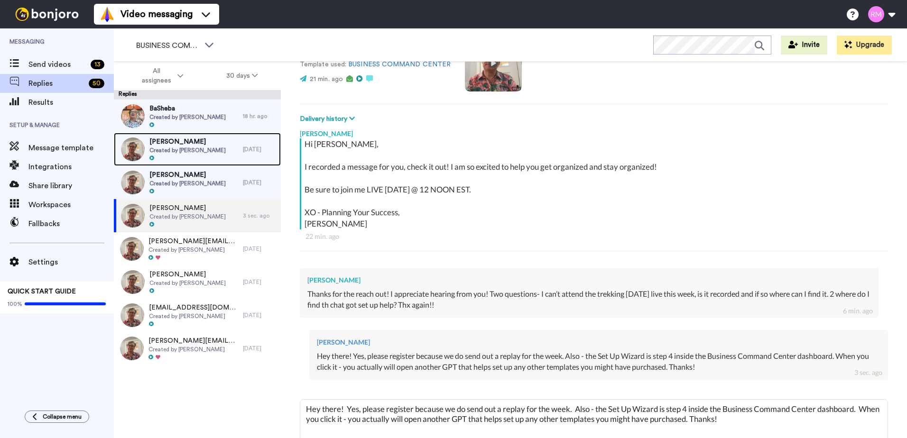
click at [211, 148] on span "Created by [PERSON_NAME]" at bounding box center [187, 151] width 76 height 8
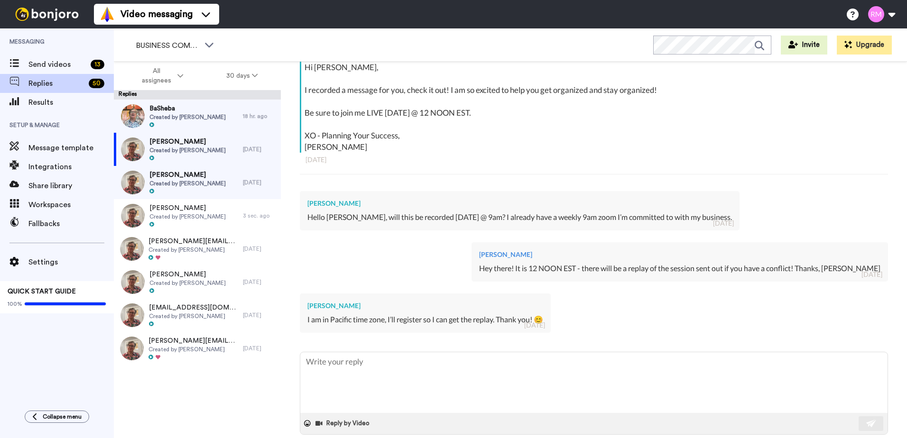
scroll to position [189, 0]
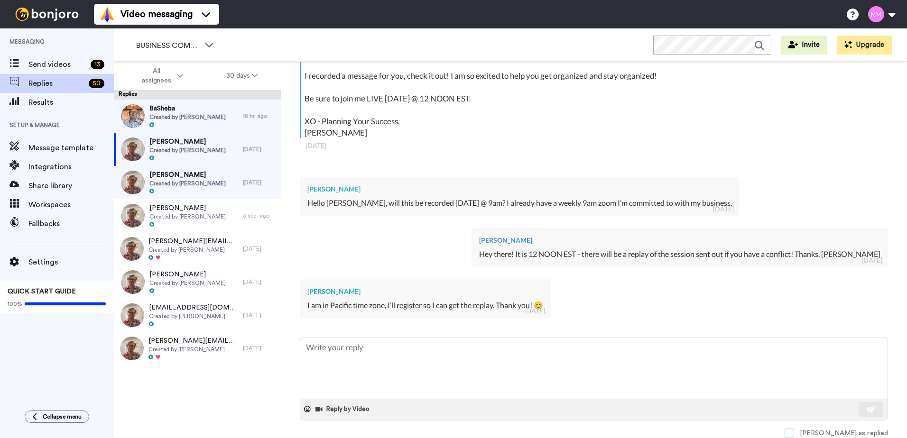
click at [859, 432] on div "Mark as replied" at bounding box center [844, 433] width 88 height 9
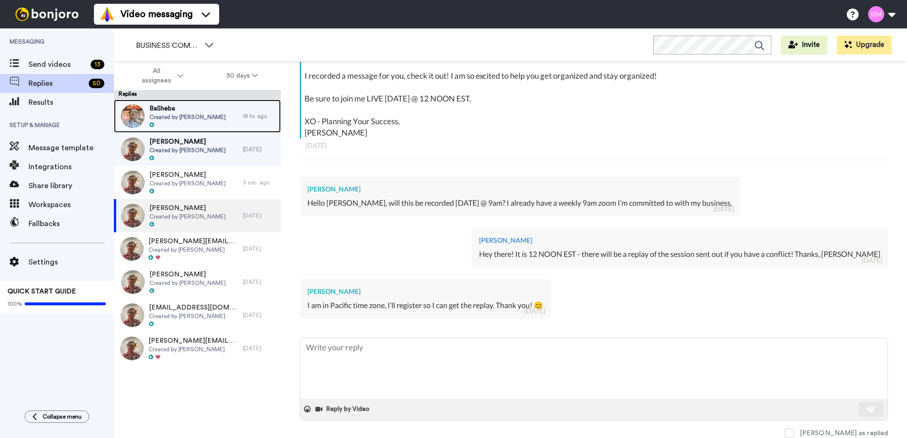
click at [209, 116] on span "Created by [PERSON_NAME]" at bounding box center [187, 117] width 76 height 8
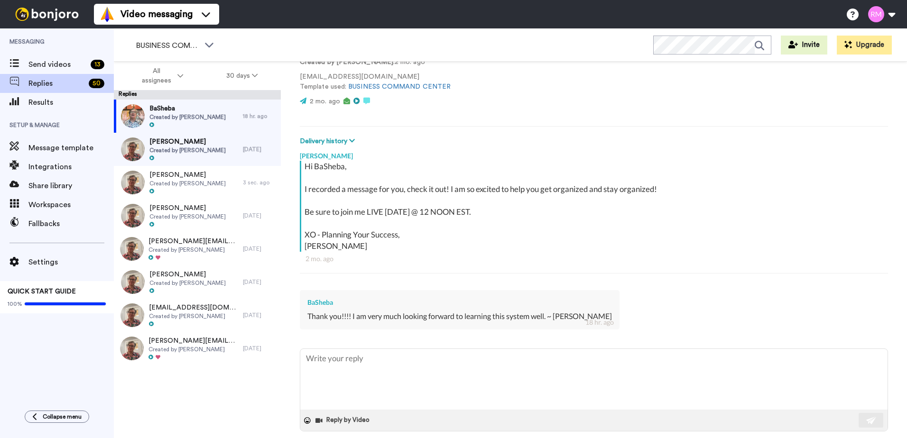
scroll to position [87, 0]
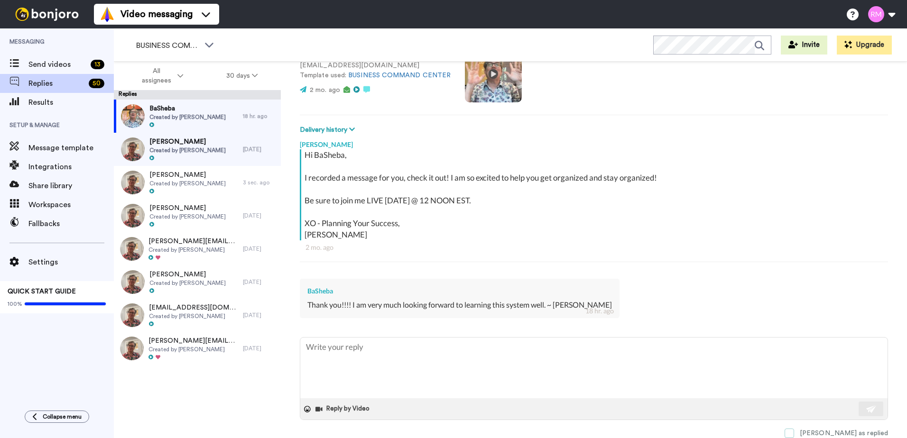
click at [794, 434] on span at bounding box center [789, 433] width 9 height 9
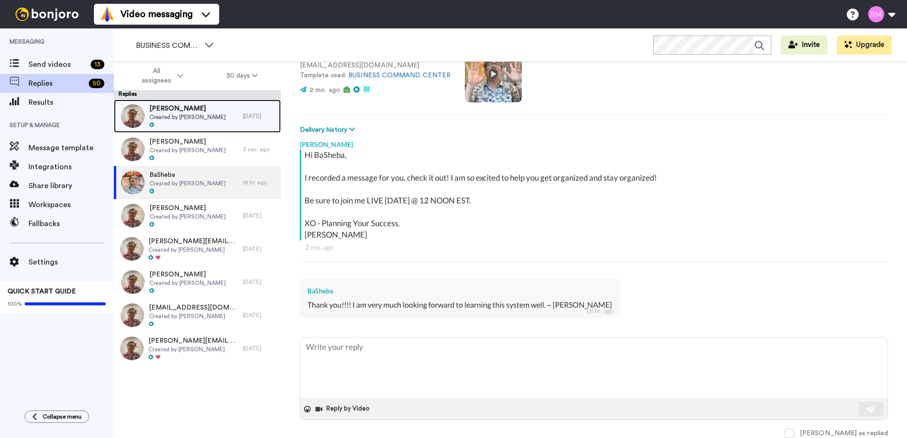
click at [198, 118] on span "Created by Rhonda Melogy" at bounding box center [187, 117] width 76 height 8
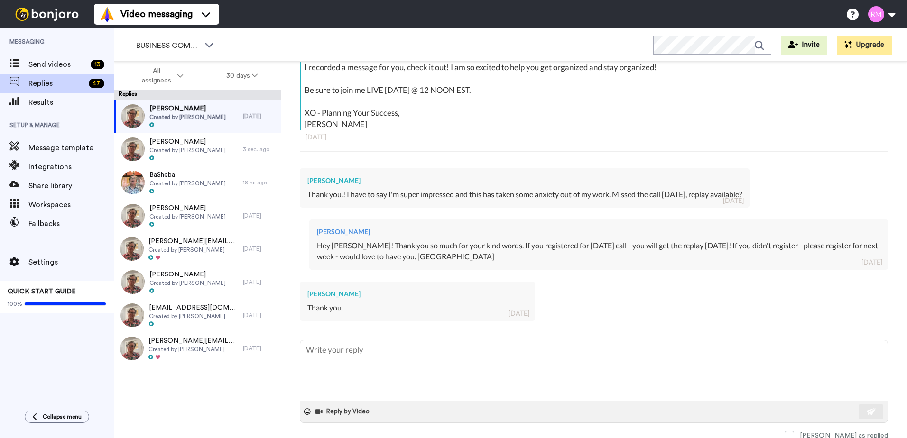
scroll to position [200, 0]
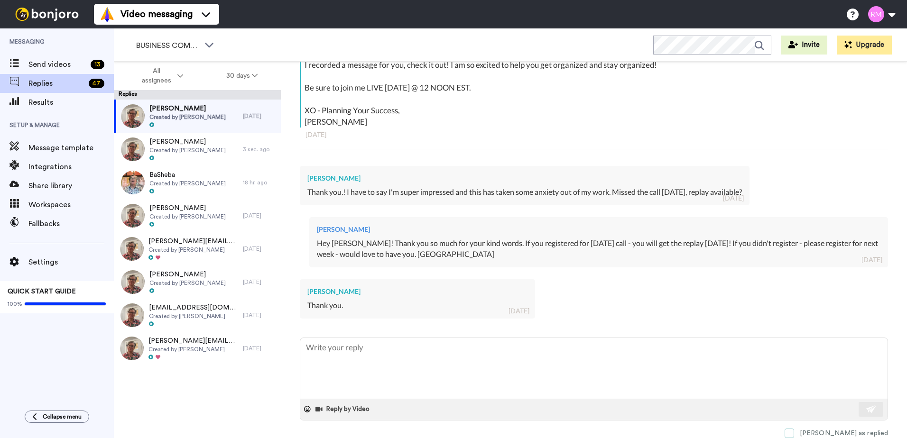
click at [852, 430] on div "Mark as replied" at bounding box center [844, 433] width 88 height 9
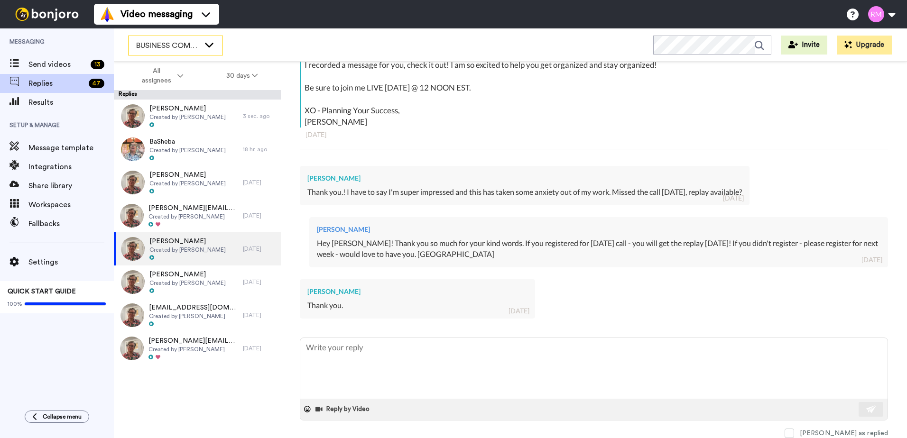
click at [184, 44] on span "BUSINESS COMMAND CENTER" at bounding box center [168, 45] width 64 height 11
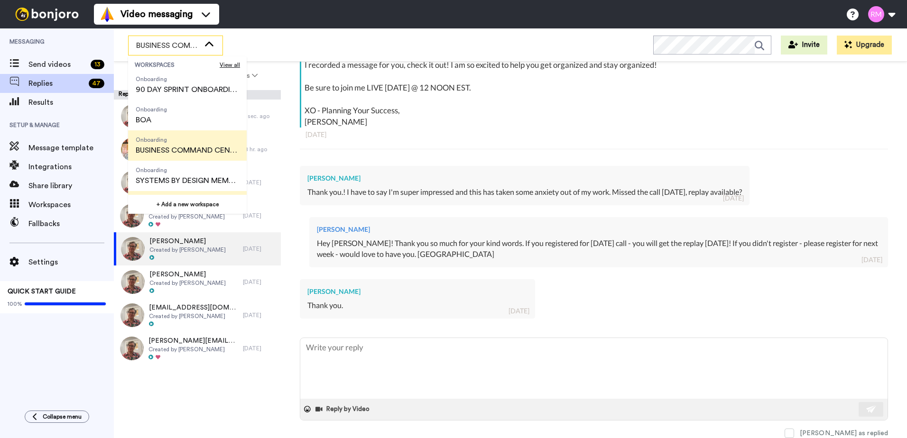
scroll to position [152, 0]
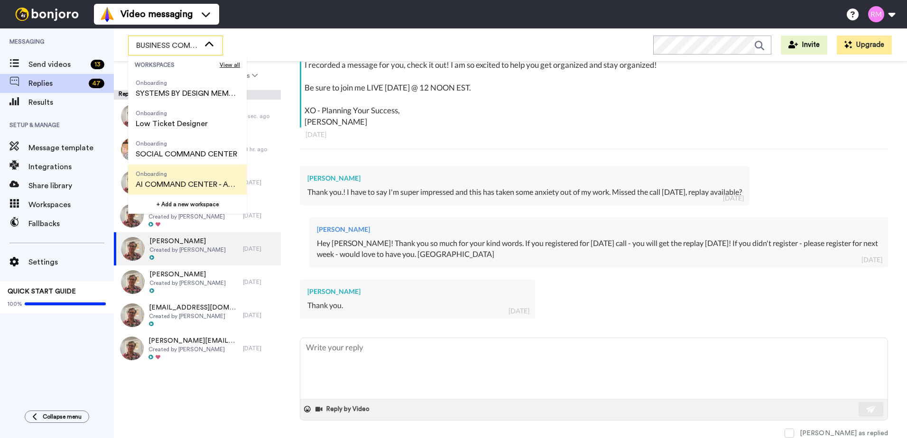
click at [176, 181] on span "AI COMMAND CENTER - ACTIVE" at bounding box center [187, 184] width 103 height 11
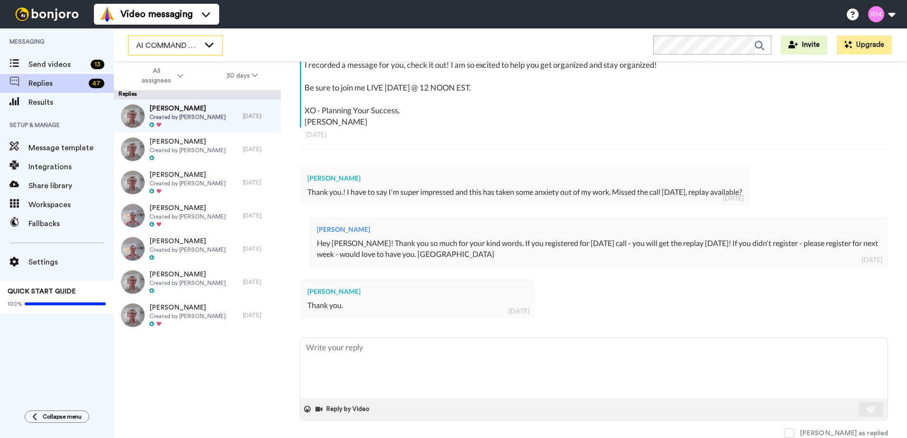
click at [187, 47] on span "AI COMMAND CENTER - ACTIVE" at bounding box center [168, 45] width 64 height 11
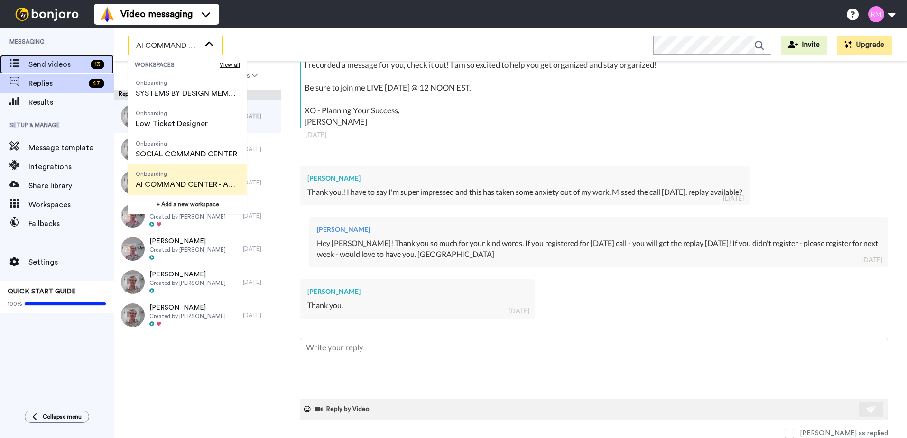
click at [51, 65] on span "Send videos" at bounding box center [57, 64] width 58 height 11
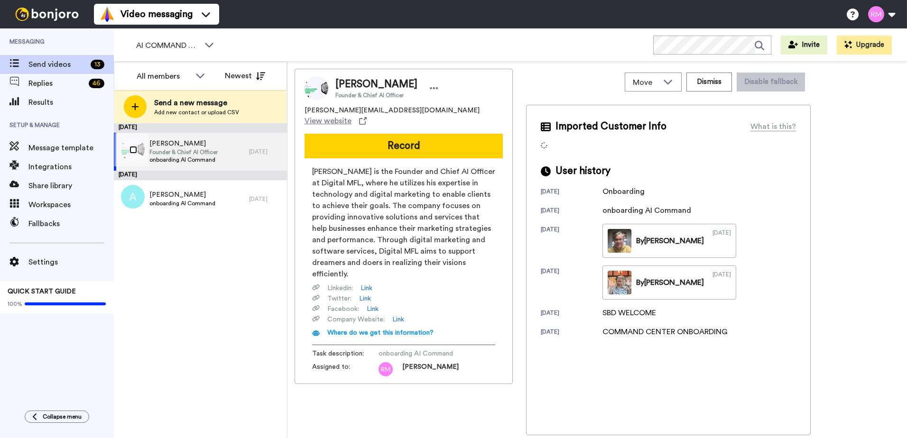
click at [132, 156] on div at bounding box center [131, 149] width 34 height 33
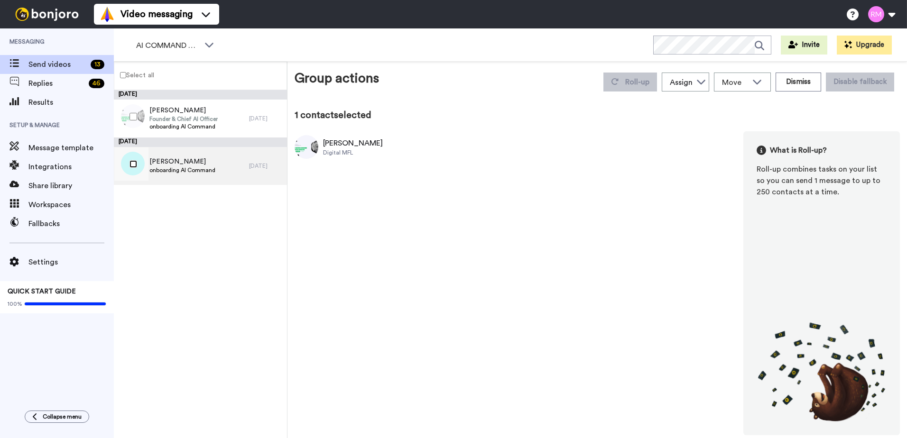
click at [148, 164] on div at bounding box center [131, 164] width 34 height 33
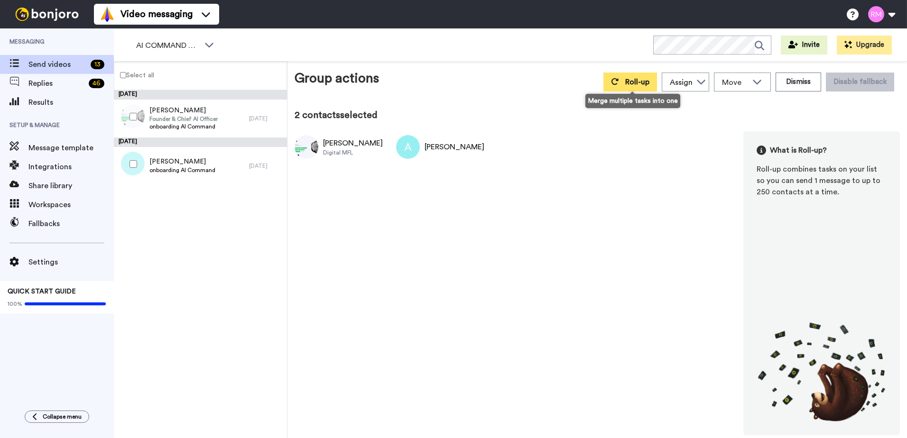
click at [632, 88] on button "Roll-up" at bounding box center [630, 82] width 54 height 19
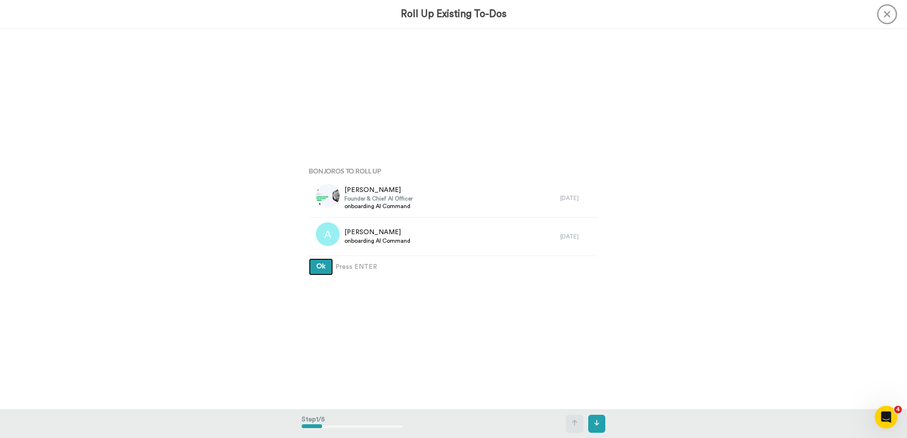
click at [323, 268] on span "Ok" at bounding box center [320, 266] width 9 height 7
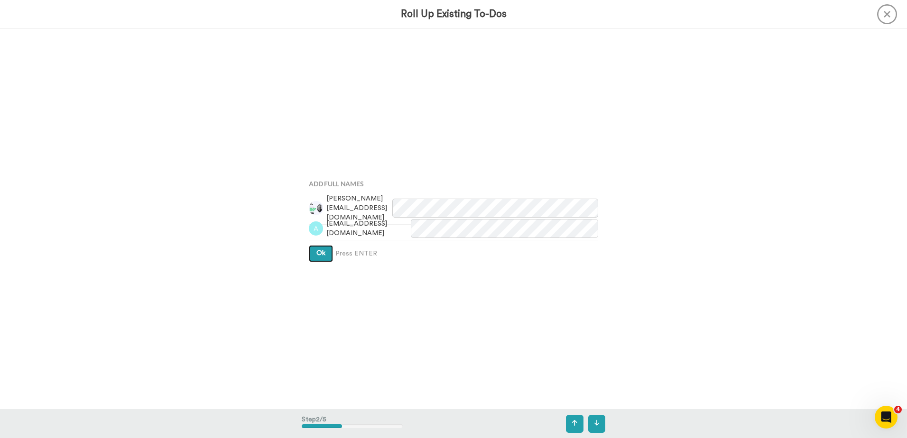
click at [321, 252] on span "Ok" at bounding box center [320, 253] width 9 height 7
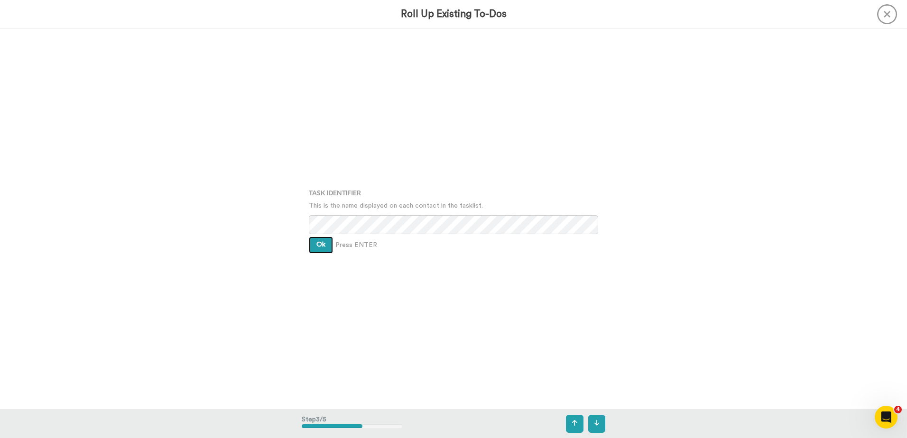
click at [321, 249] on button "Ok" at bounding box center [321, 245] width 24 height 17
click at [321, 241] on span "Ok" at bounding box center [320, 237] width 9 height 7
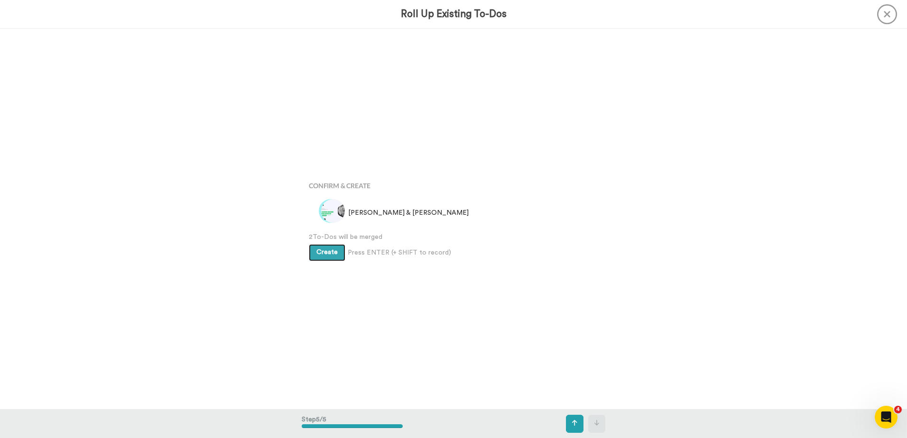
scroll to position [1523, 0]
click at [324, 249] on span "Create" at bounding box center [326, 252] width 21 height 7
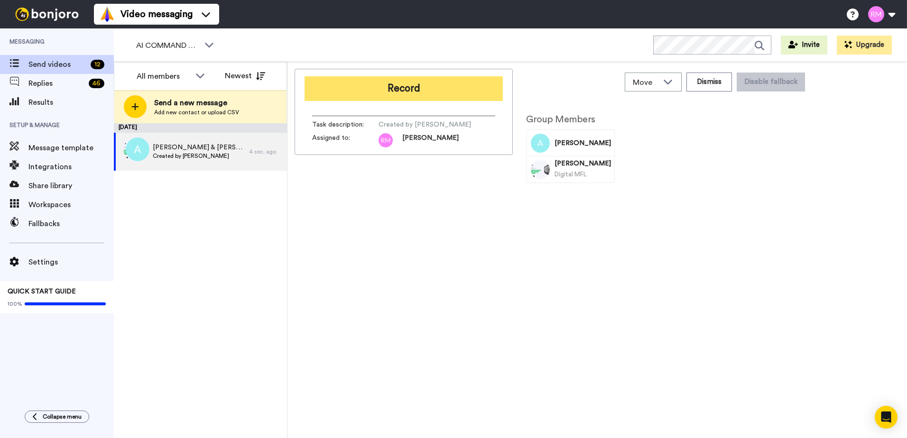
click at [442, 91] on button "Record" at bounding box center [404, 88] width 198 height 25
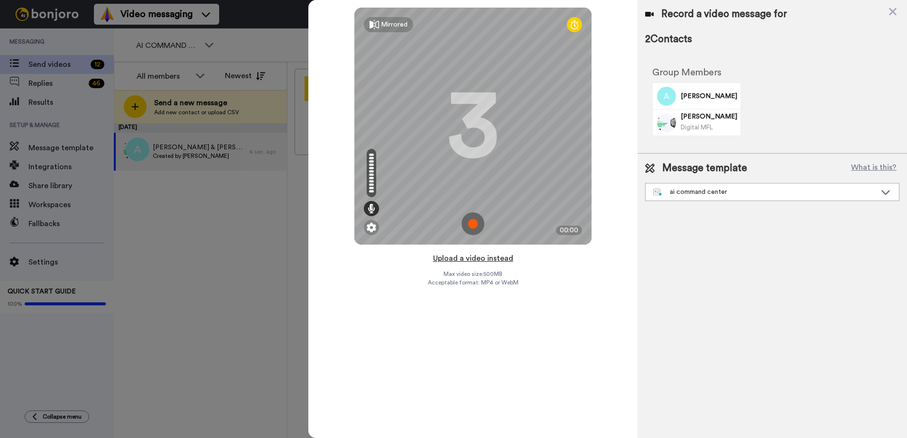
click at [474, 258] on button "Upload a video instead" at bounding box center [473, 258] width 86 height 12
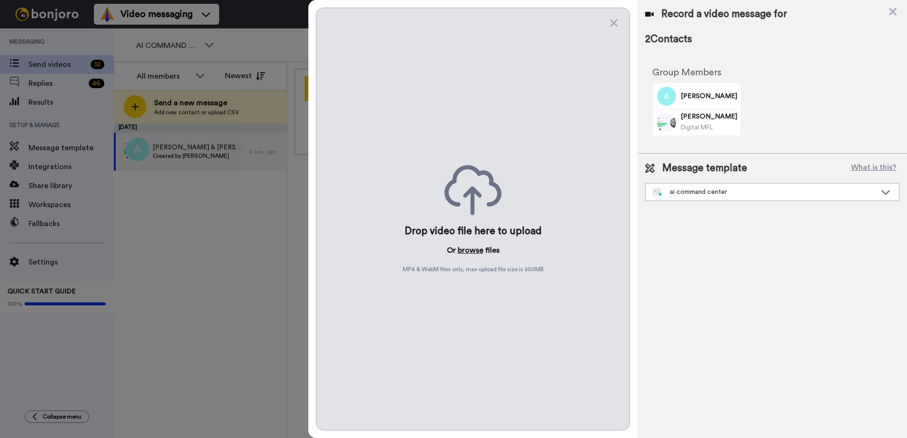
click at [466, 248] on button "browse" at bounding box center [471, 250] width 26 height 11
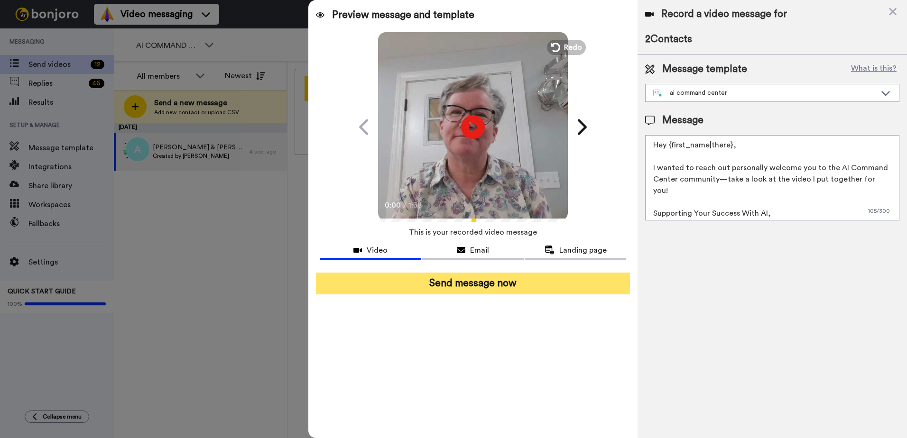
click at [498, 291] on button "Send message now" at bounding box center [473, 284] width 314 height 22
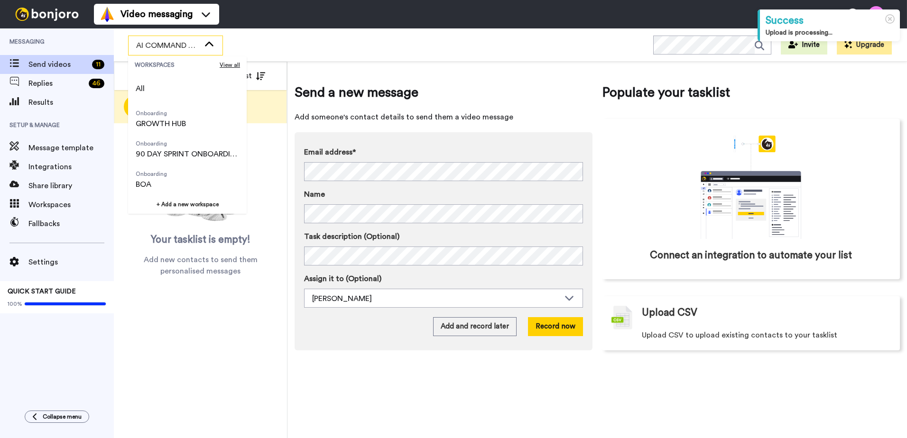
scroll to position [152, 0]
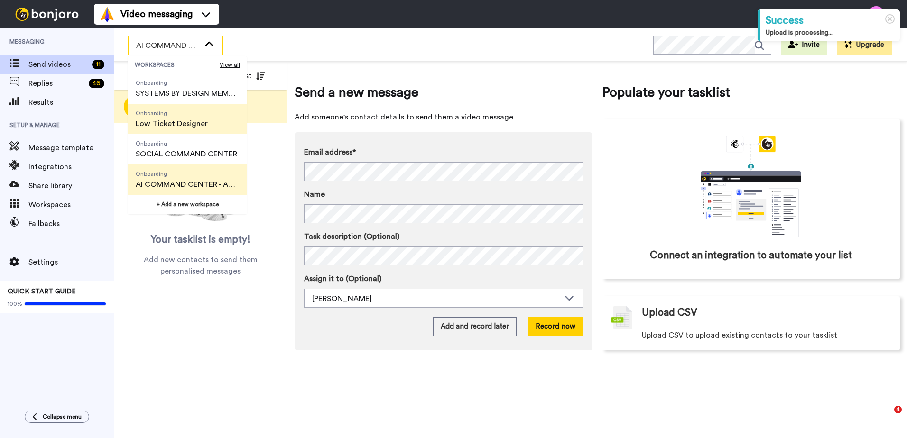
click at [185, 118] on span "Low Ticket Designer" at bounding box center [172, 123] width 72 height 11
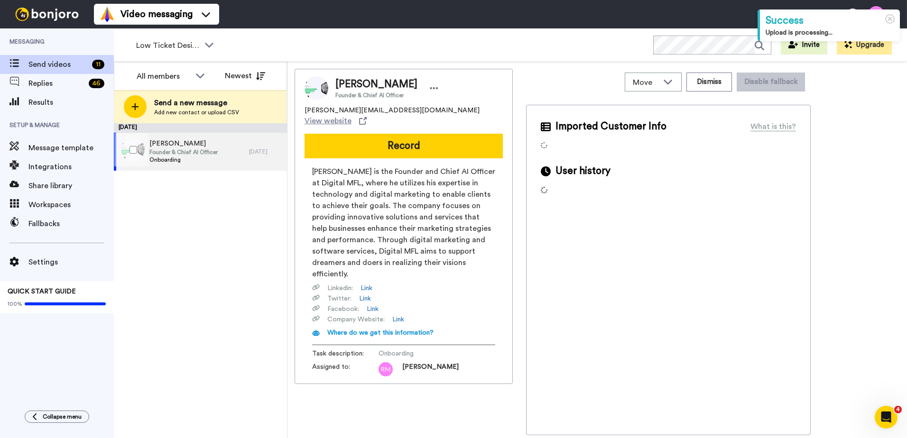
click at [210, 157] on span "Onboarding" at bounding box center [183, 160] width 68 height 8
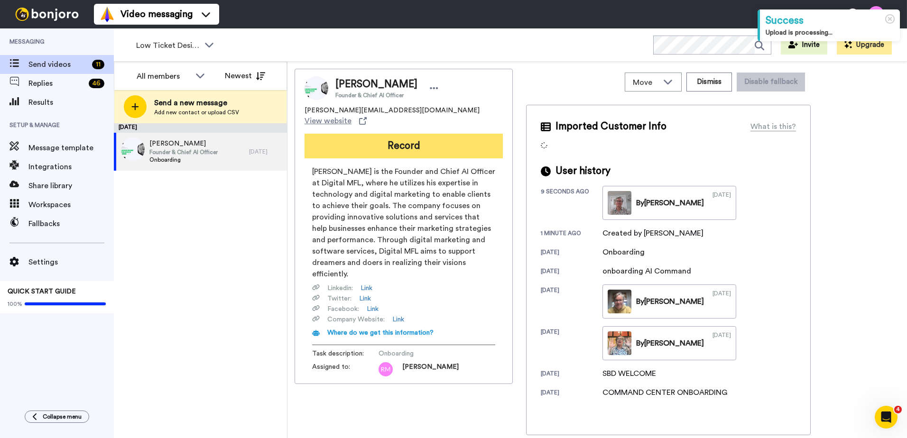
click at [363, 134] on button "Record" at bounding box center [404, 146] width 198 height 25
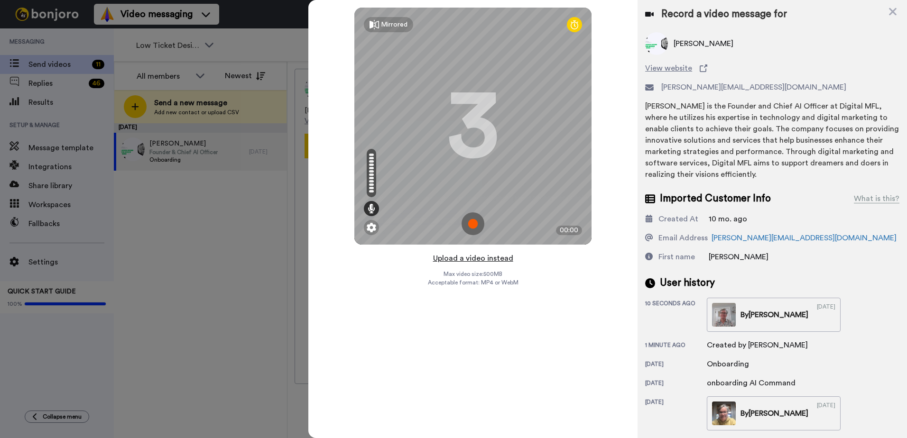
click at [473, 259] on button "Upload a video instead" at bounding box center [473, 258] width 86 height 12
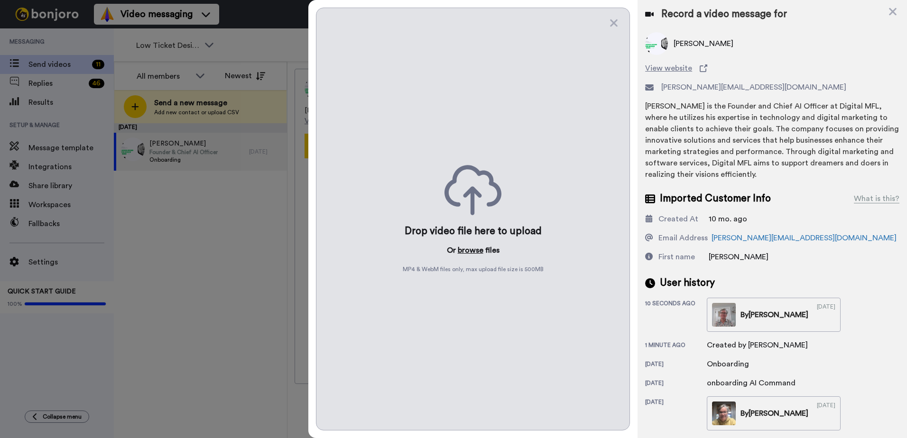
click at [470, 248] on button "browse" at bounding box center [471, 250] width 26 height 11
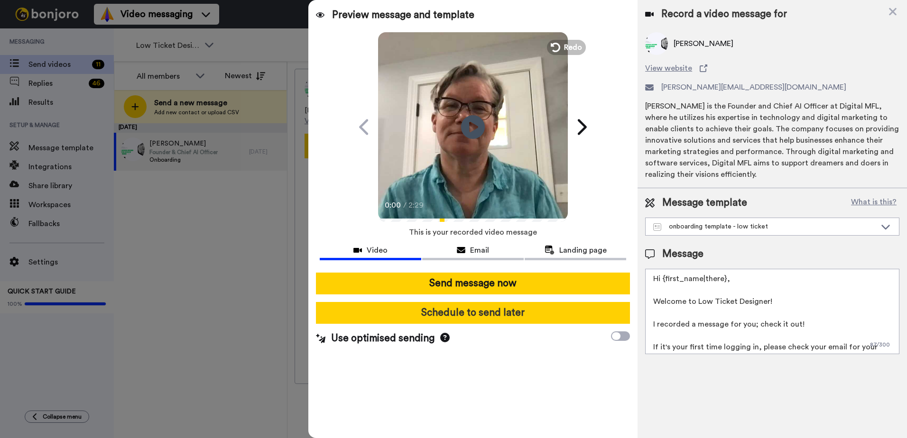
click at [536, 320] on button "Schedule to send later" at bounding box center [473, 313] width 314 height 22
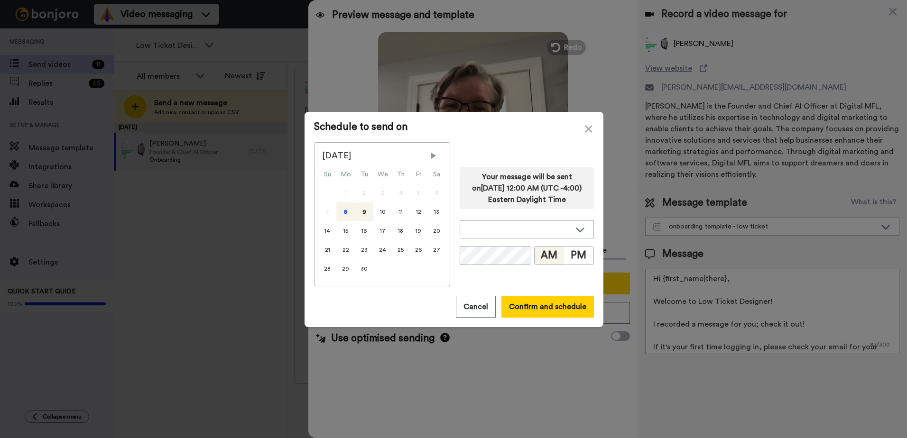
click at [340, 213] on div "8" at bounding box center [345, 212] width 19 height 19
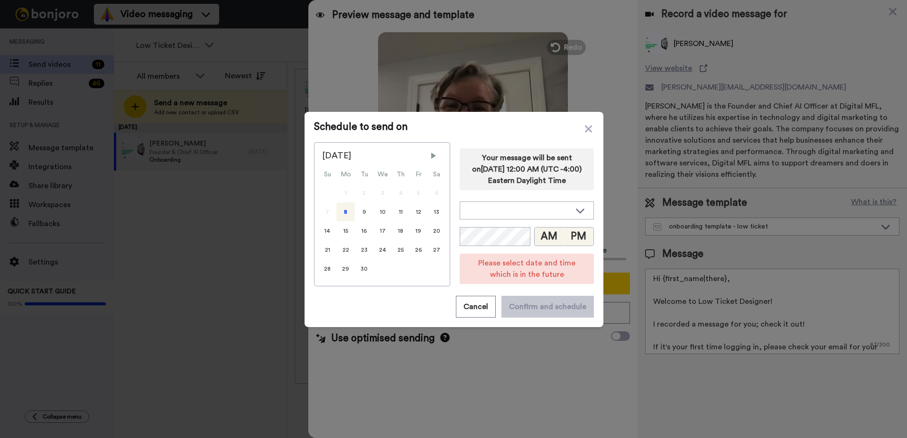
click at [574, 236] on button "PM" at bounding box center [578, 237] width 29 height 18
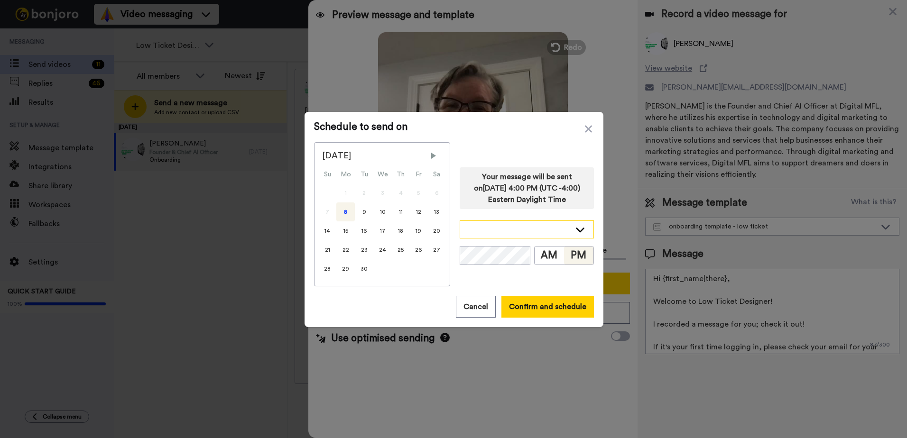
click at [518, 229] on div at bounding box center [519, 229] width 103 height 9
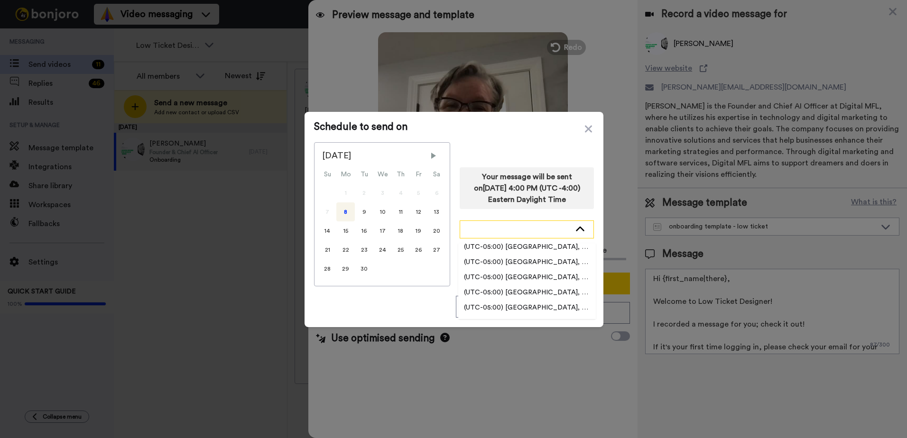
scroll to position [712, 0]
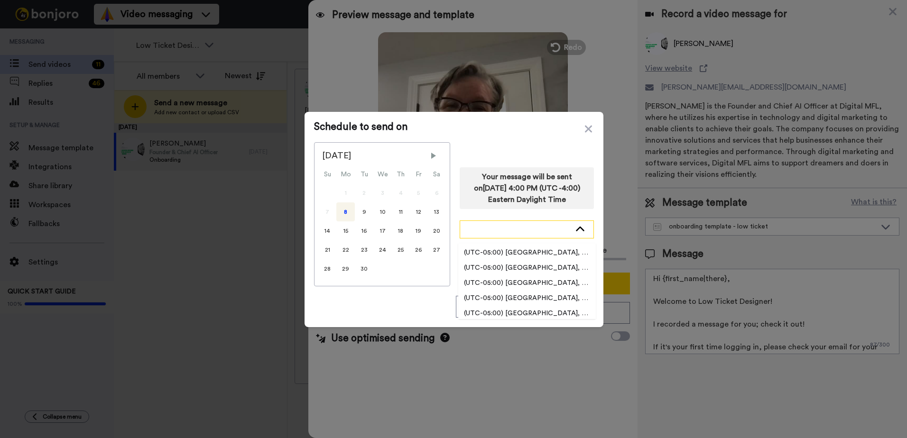
click at [506, 228] on div at bounding box center [519, 229] width 103 height 9
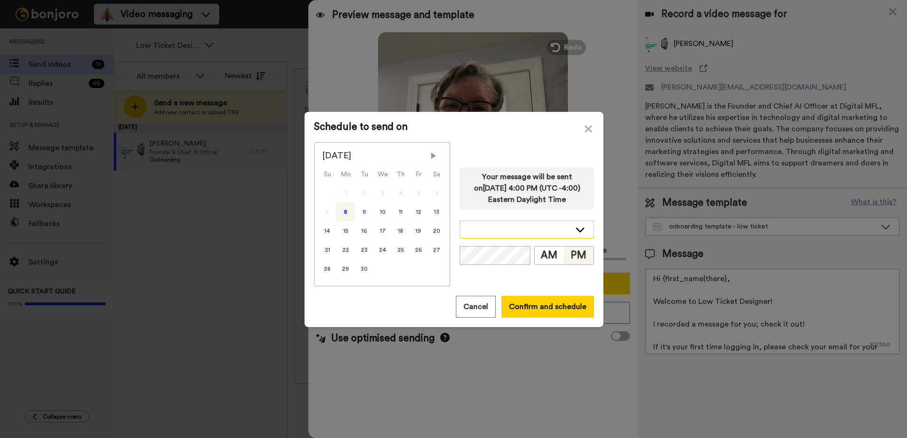
click at [527, 229] on div at bounding box center [519, 229] width 103 height 9
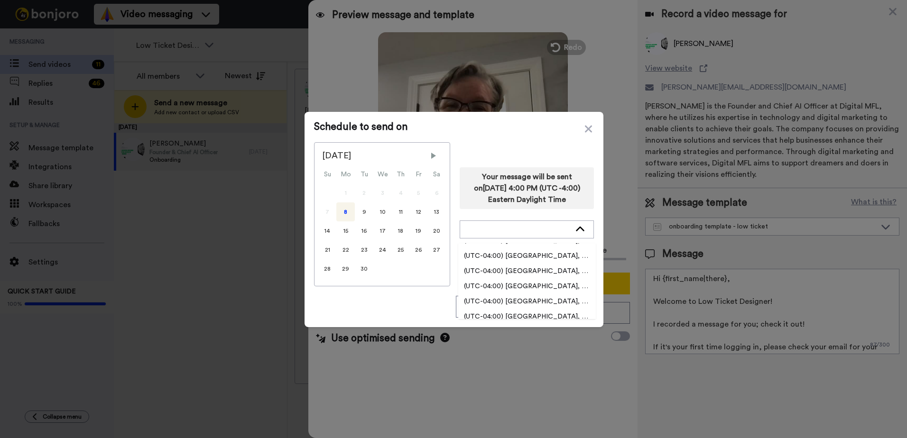
scroll to position [1566, 0]
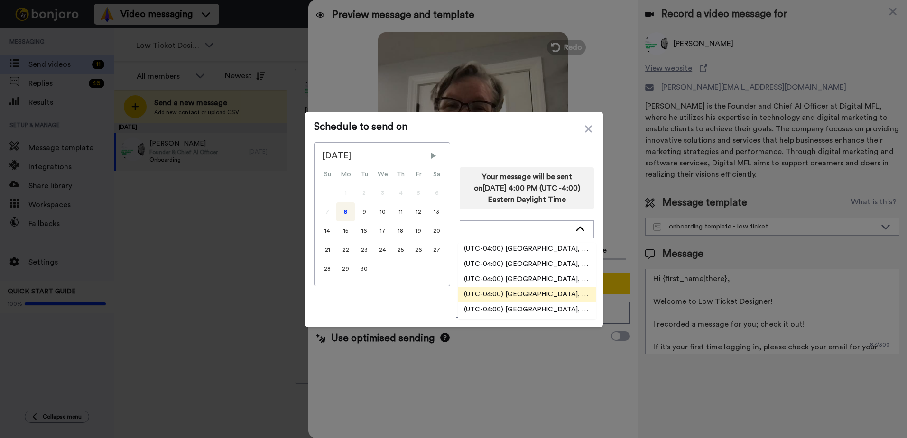
click at [533, 295] on span "(UTC-04:00) America, New York" at bounding box center [527, 294] width 138 height 9
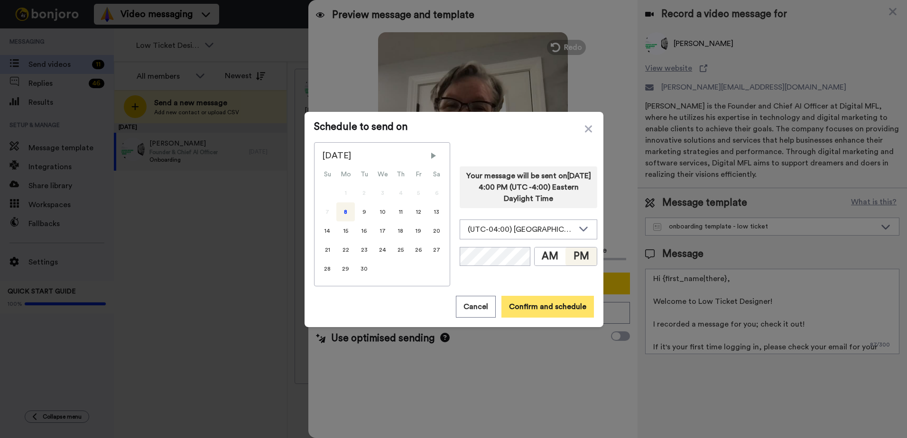
click at [539, 308] on button "Confirm and schedule" at bounding box center [547, 307] width 93 height 22
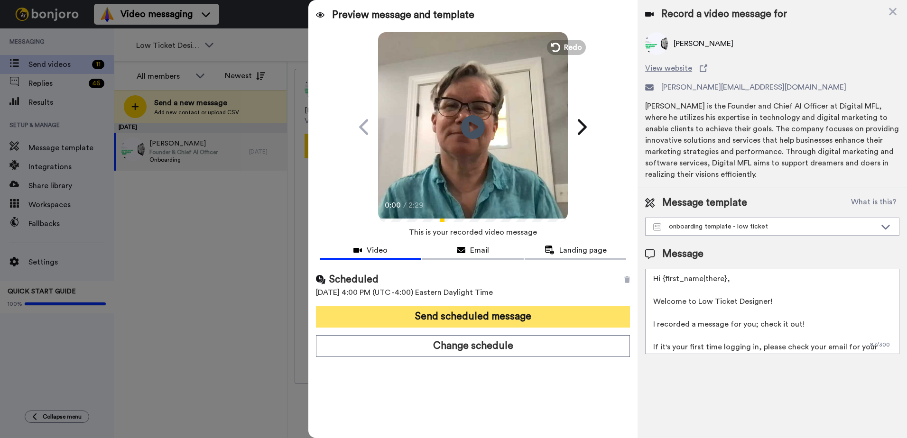
click at [536, 312] on button "Send scheduled message" at bounding box center [473, 317] width 314 height 22
